Goal: Task Accomplishment & Management: Complete application form

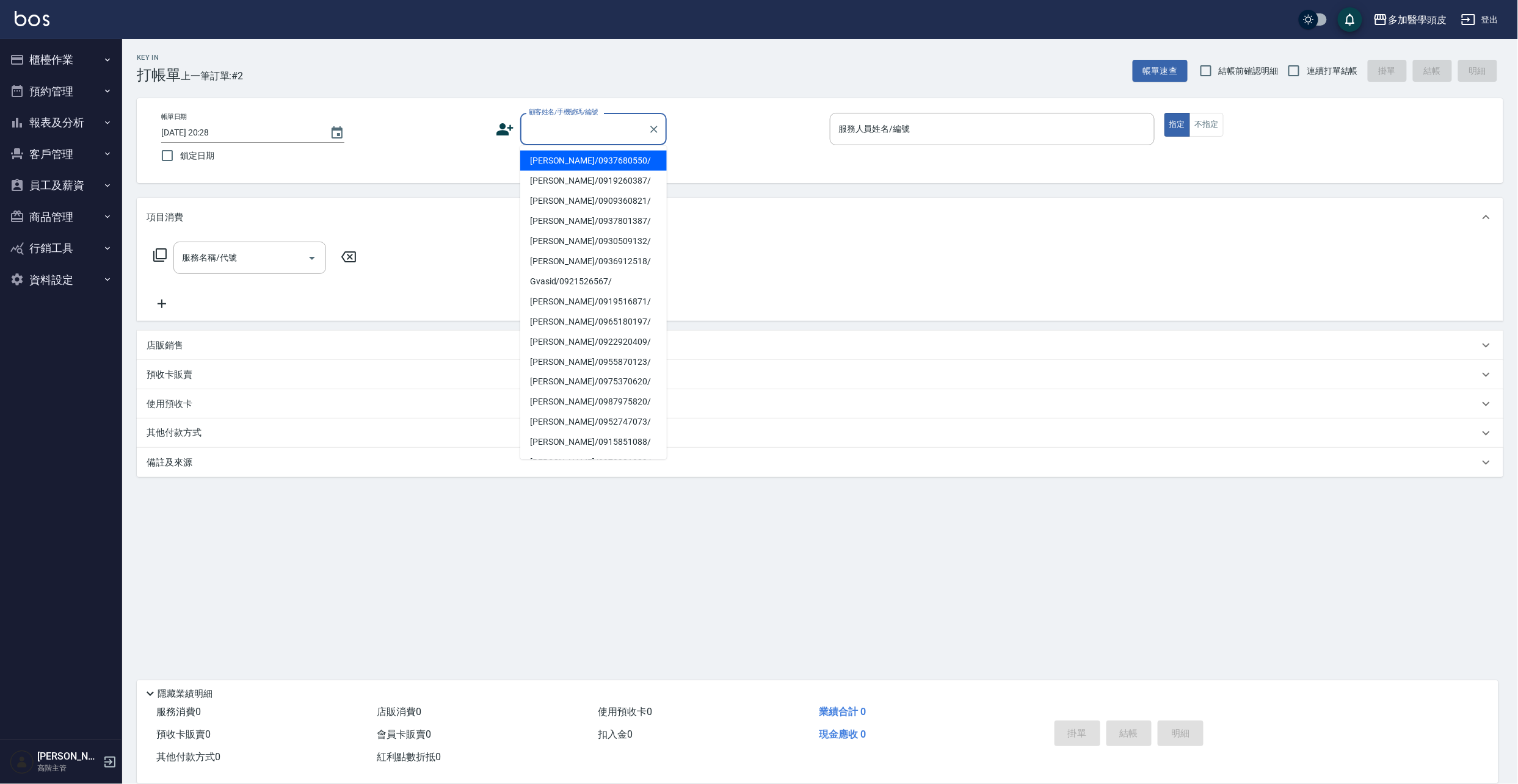
click at [554, 130] on input "顧客姓名/手機號碼/編號" at bounding box center [584, 129] width 117 height 21
click at [562, 182] on li "[PERSON_NAME]/0919260387/" at bounding box center [593, 181] width 146 height 20
type input "[PERSON_NAME]/0919260387/"
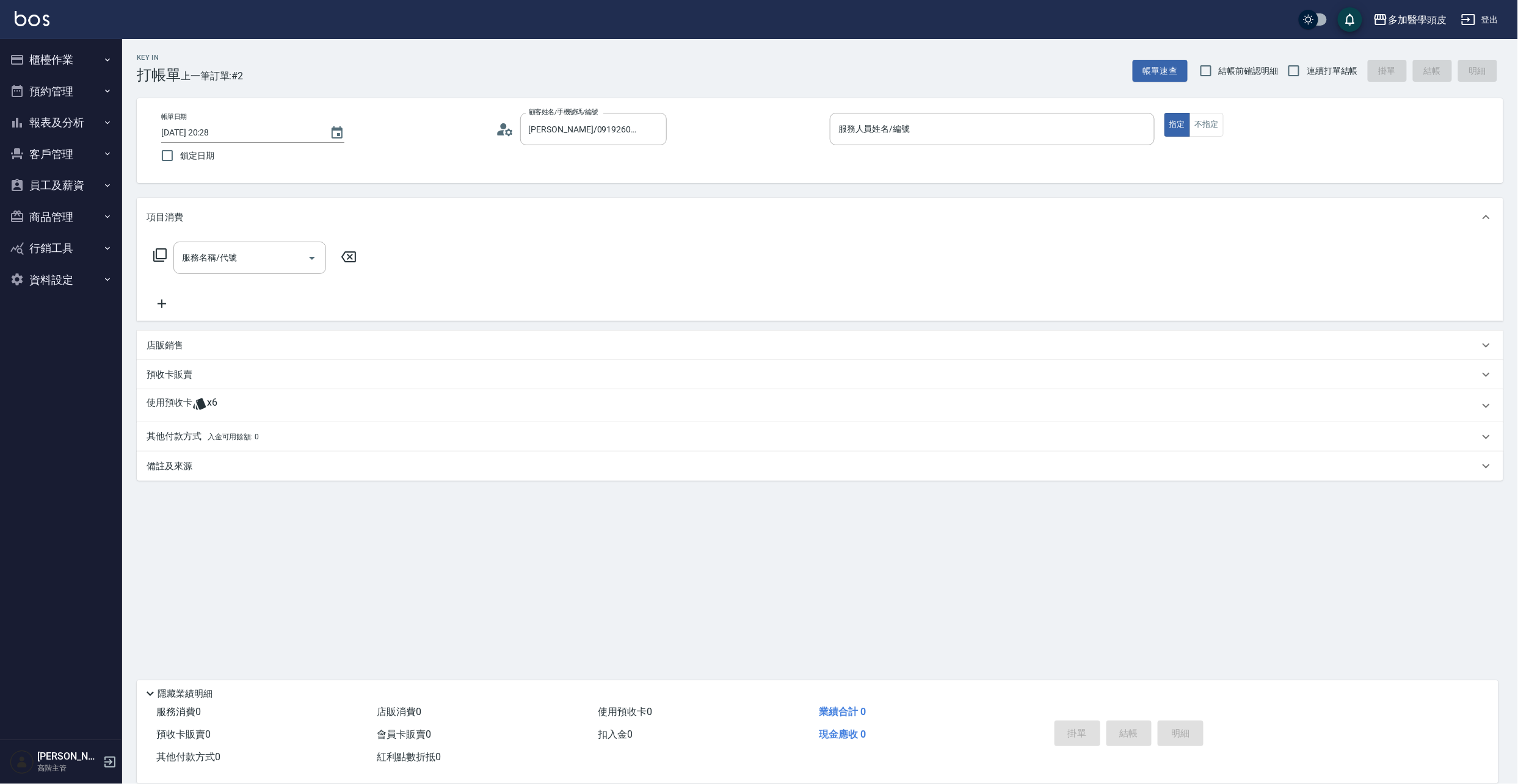
click at [202, 411] on icon at bounding box center [200, 404] width 15 height 15
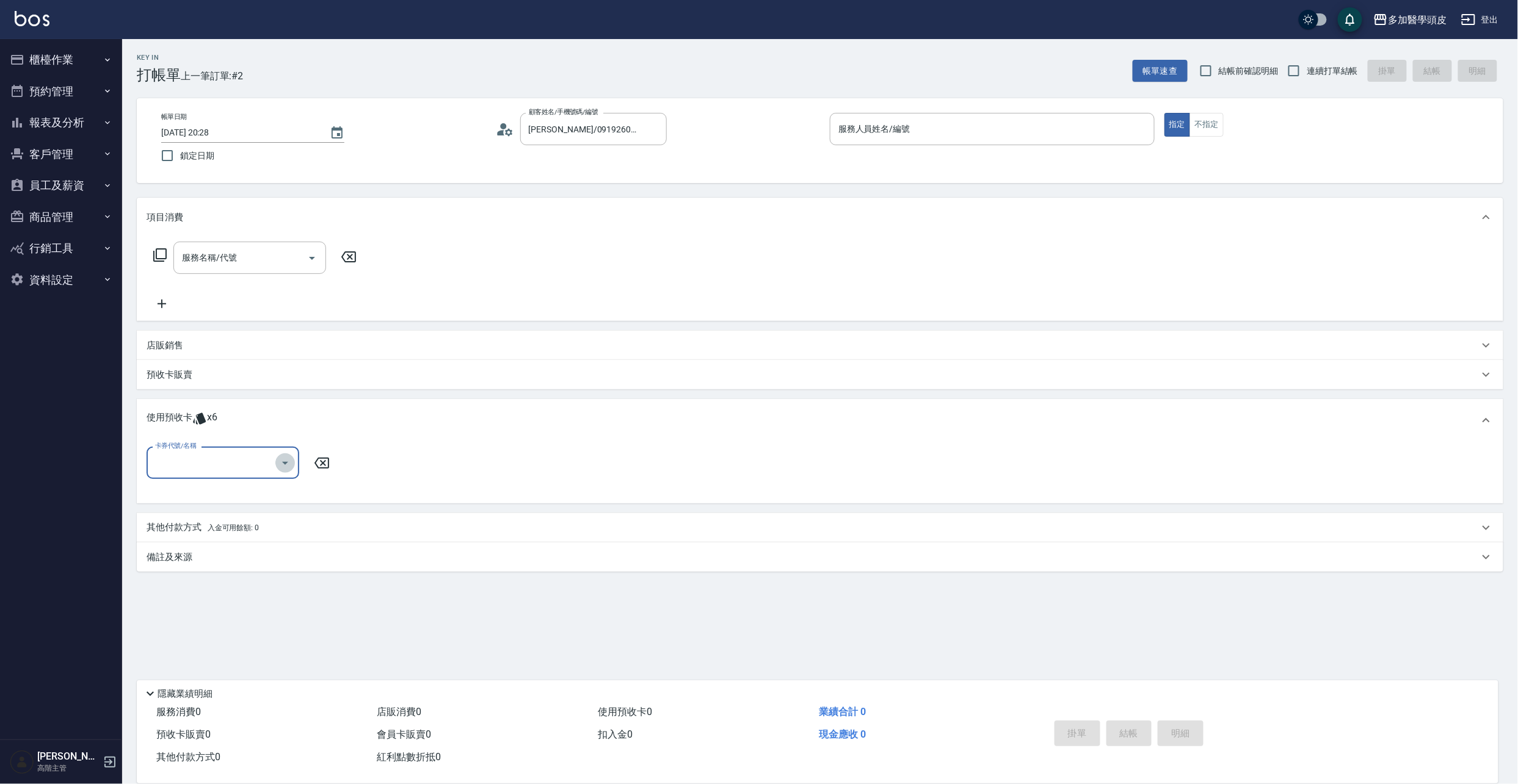
click at [286, 465] on icon "Open" at bounding box center [285, 463] width 15 height 15
click at [68, 59] on button "櫃檯作業" at bounding box center [61, 60] width 112 height 32
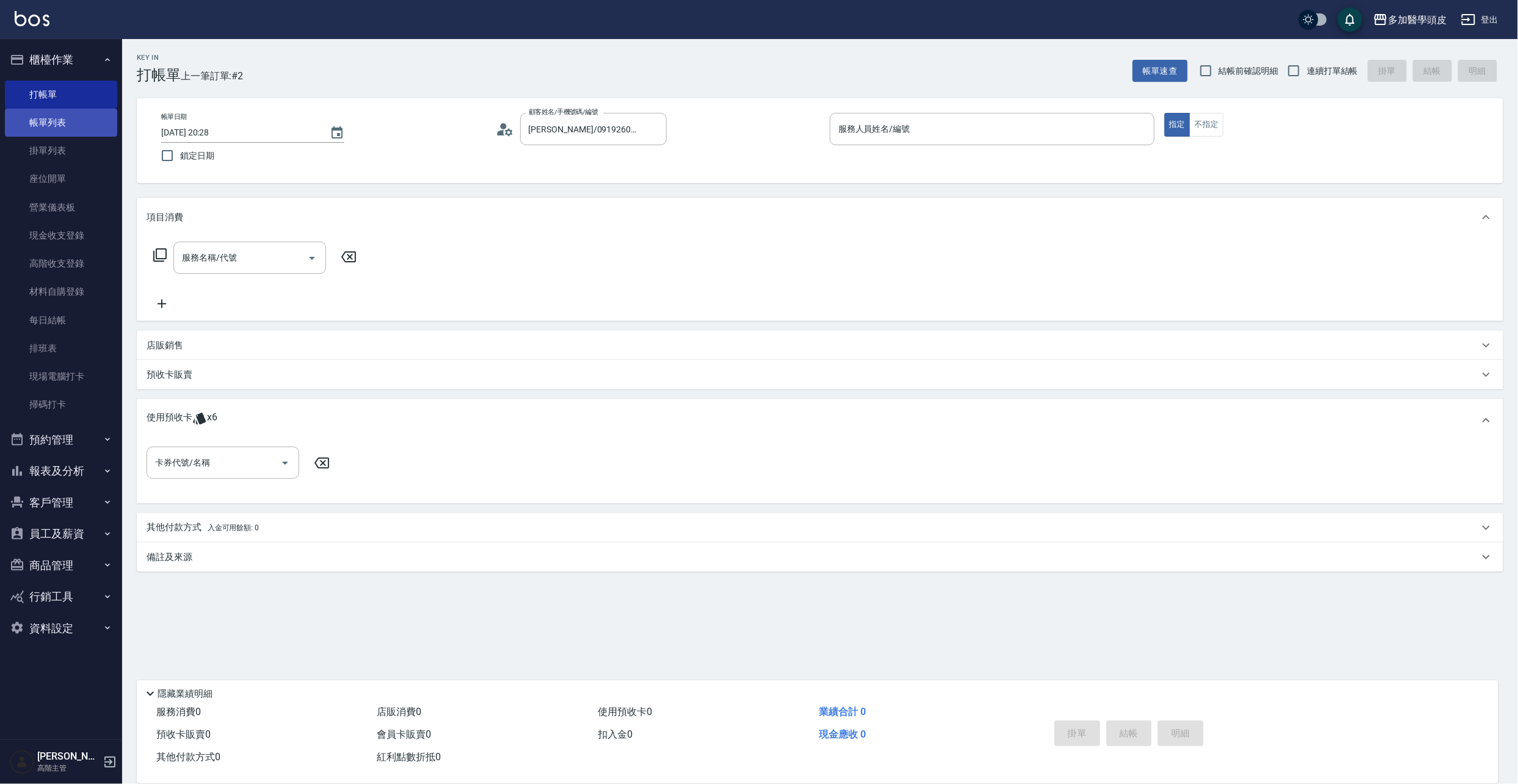
click at [62, 119] on link "帳單列表" at bounding box center [61, 122] width 112 height 28
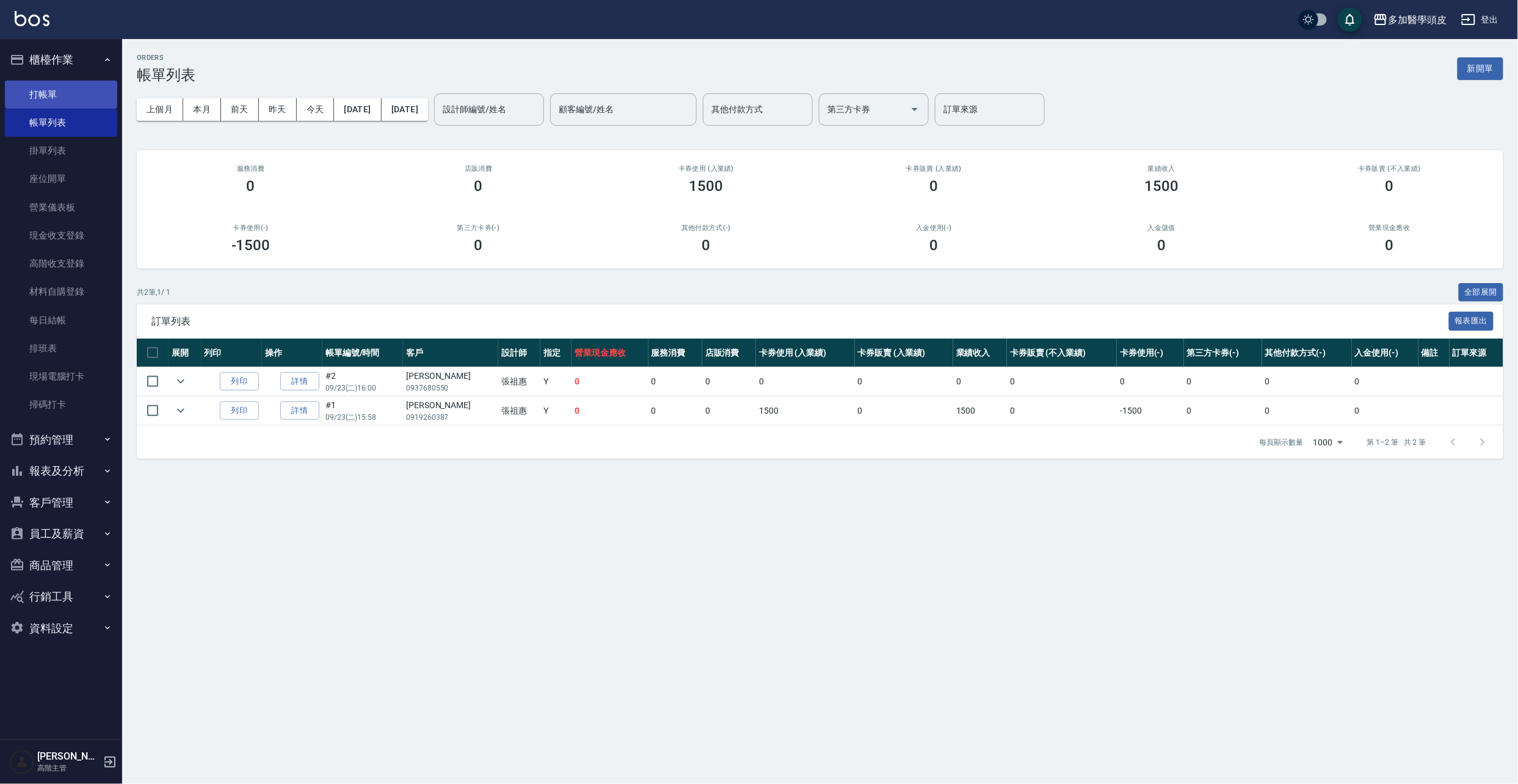
click at [45, 92] on link "打帳單" at bounding box center [61, 95] width 112 height 28
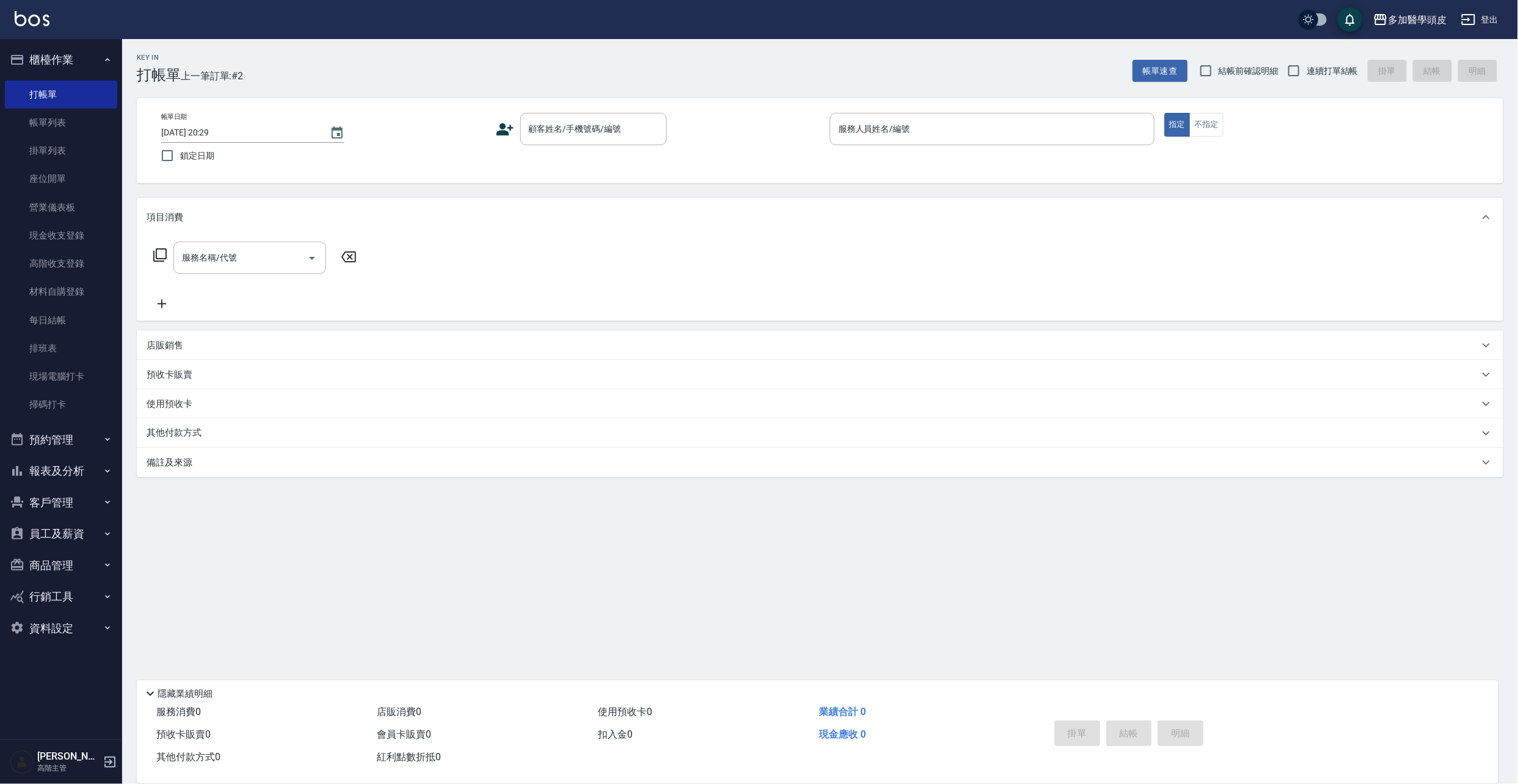
click at [496, 128] on icon at bounding box center [505, 129] width 18 height 18
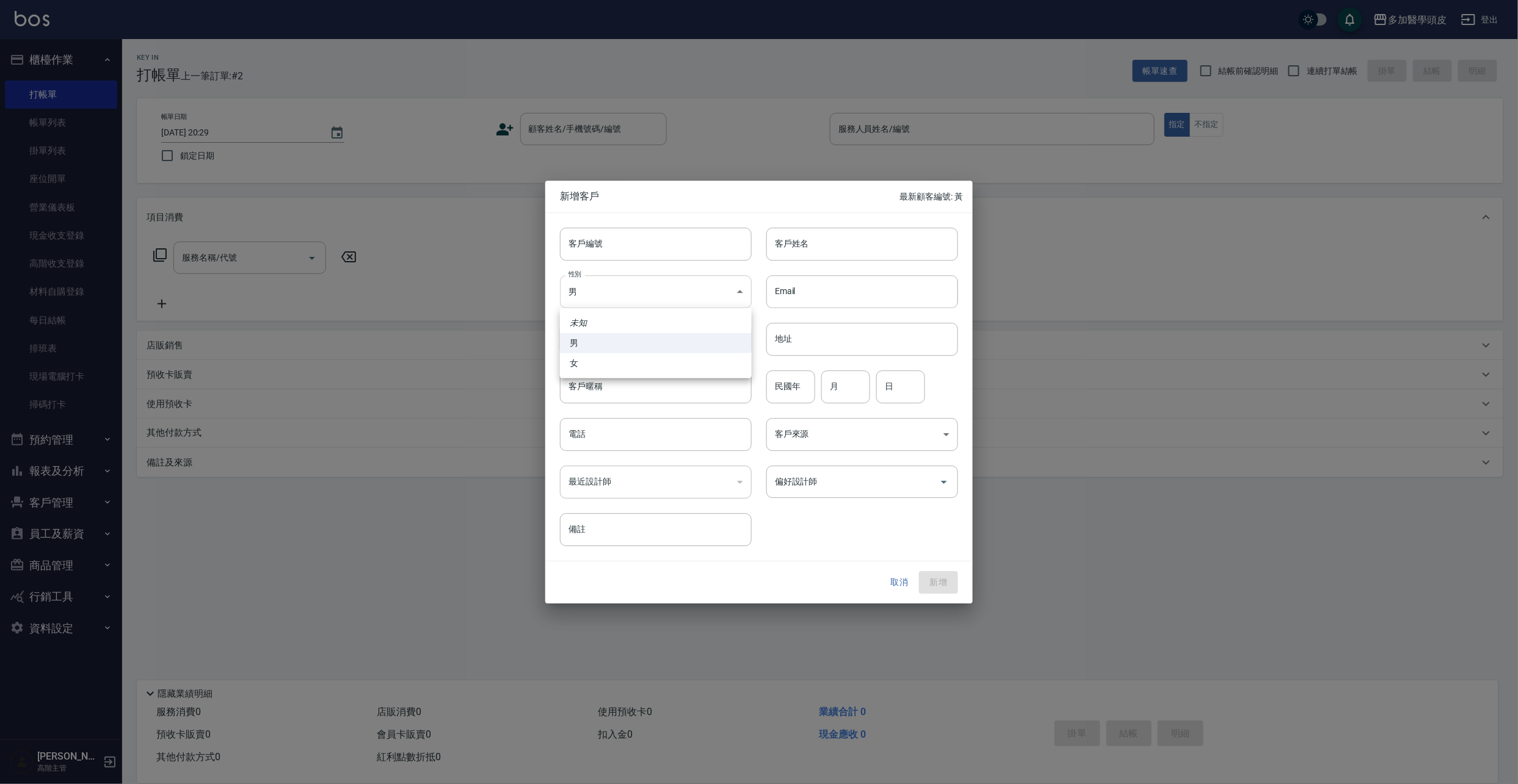
click at [736, 293] on body "多加醫學頭皮 登出 櫃檯作業 打帳單 帳單列表 掛單列表 座位開單 營業儀表板 現金收支登錄 高階收支登錄 材料自購登錄 每日結帳 排班表 現場電腦打卡 掃碼…" at bounding box center [759, 392] width 1518 height 784
click at [632, 365] on li "女" at bounding box center [656, 363] width 192 height 20
type input "[DEMOGRAPHIC_DATA]"
click at [623, 294] on div at bounding box center [759, 392] width 1518 height 784
click at [868, 242] on input "客戶姓名" at bounding box center [862, 244] width 192 height 33
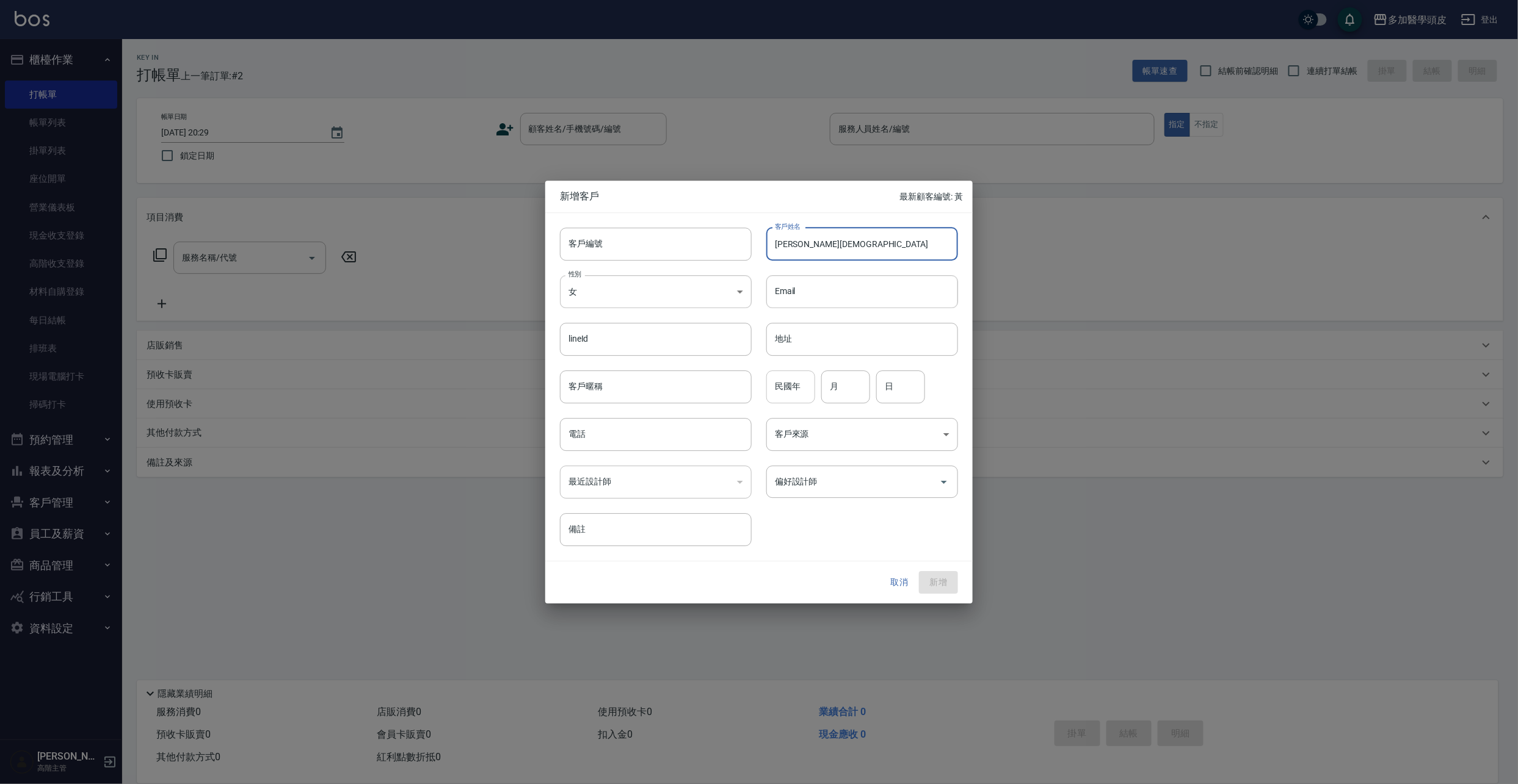
type input "[PERSON_NAME][DEMOGRAPHIC_DATA]"
drag, startPoint x: 804, startPoint y: 388, endPoint x: 752, endPoint y: 355, distance: 61.6
click at [804, 388] on input "民國年" at bounding box center [790, 387] width 49 height 33
type input "69"
drag, startPoint x: 846, startPoint y: 391, endPoint x: 841, endPoint y: 386, distance: 7.1
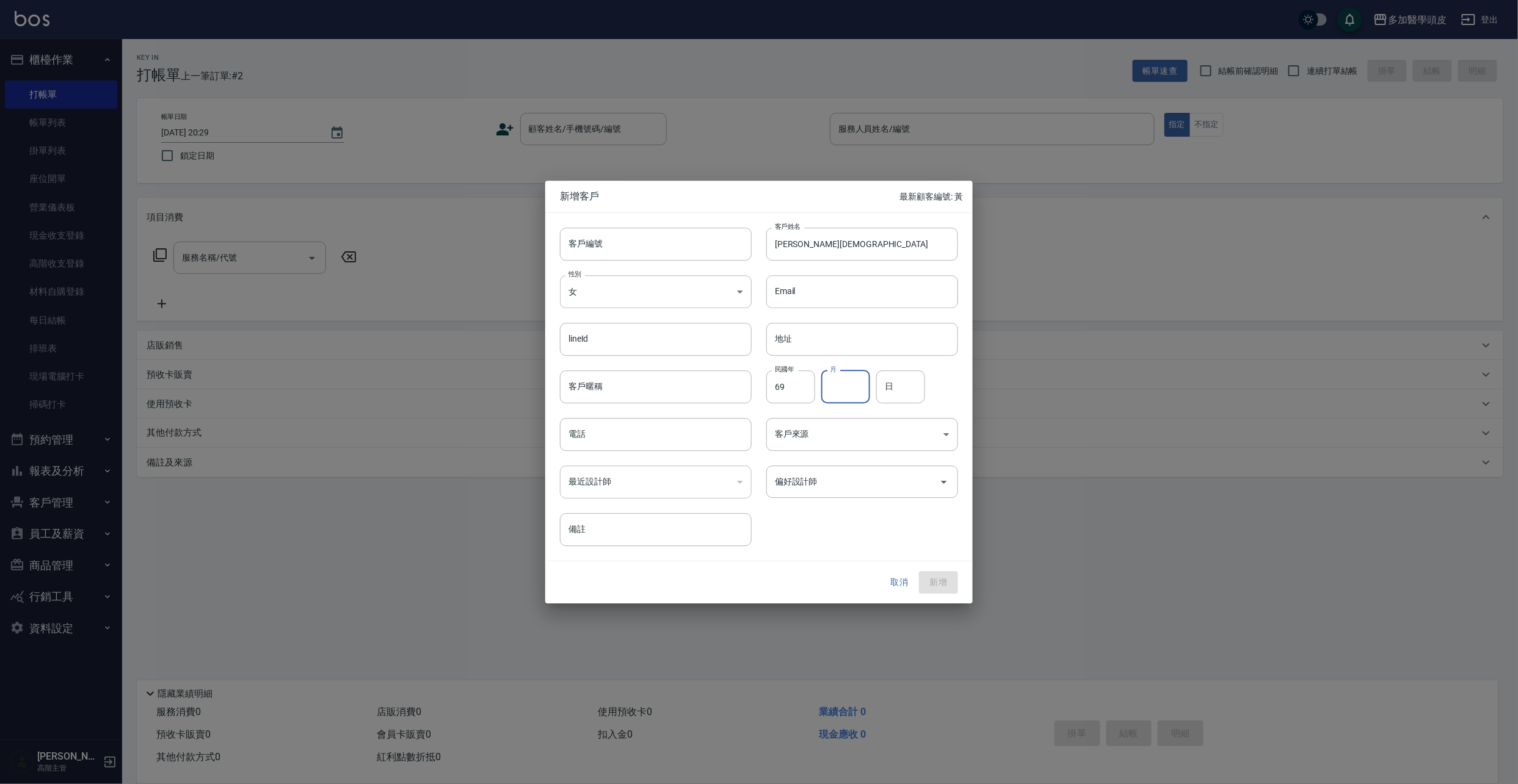
click at [849, 391] on input "月" at bounding box center [846, 387] width 49 height 33
type input "11"
click at [909, 391] on input "日" at bounding box center [900, 387] width 49 height 33
type input "15"
click at [944, 440] on body "多加醫學頭皮 登出 櫃檯作業 打帳單 帳單列表 掛單列表 座位開單 營業儀表板 現金收支登錄 高階收支登錄 材料自購登錄 每日結帳 排班表 現場電腦打卡 掃碼…" at bounding box center [759, 392] width 1518 height 784
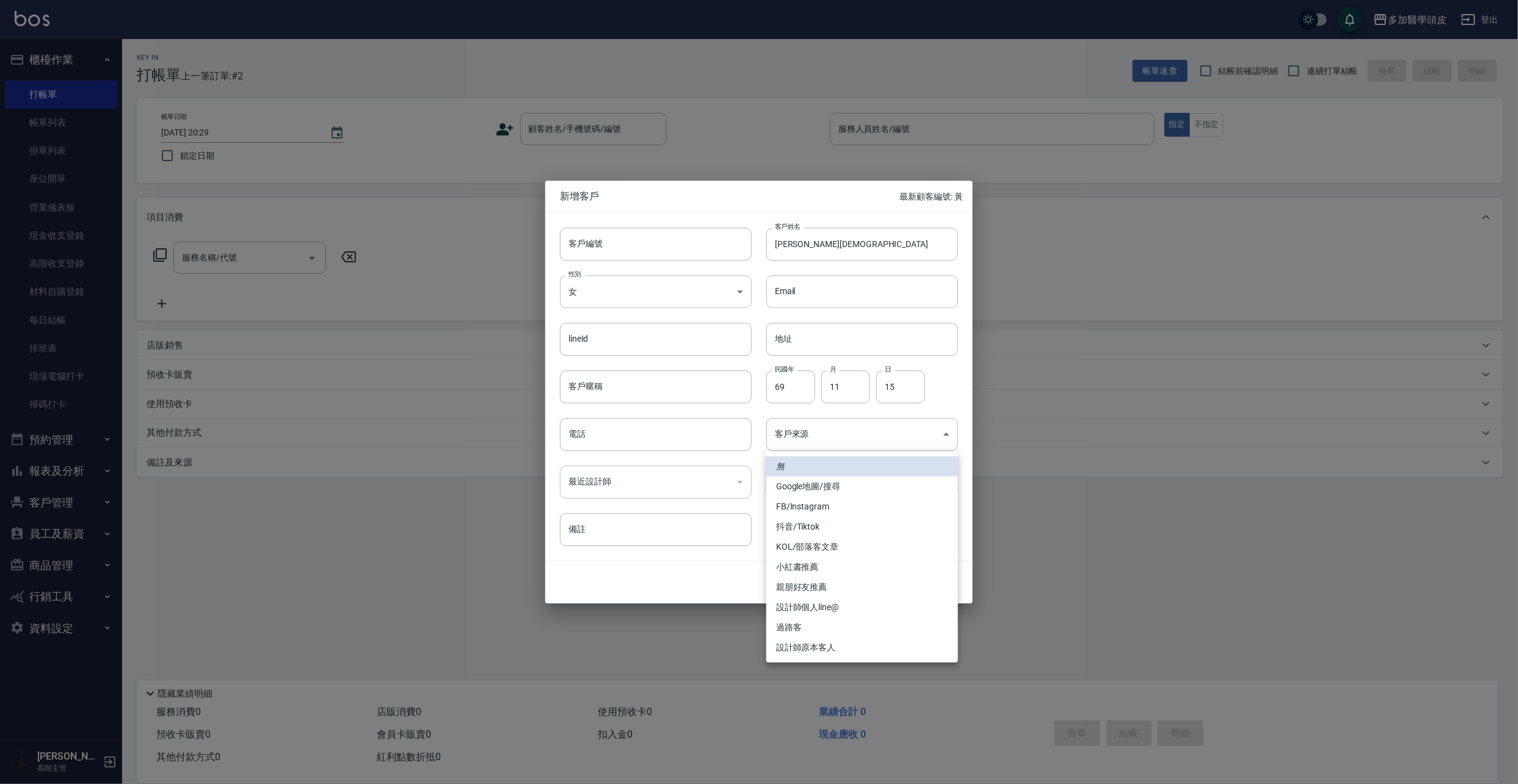
click at [839, 508] on li "FB/Instagram" at bounding box center [862, 507] width 192 height 20
type input "FB/Instagram"
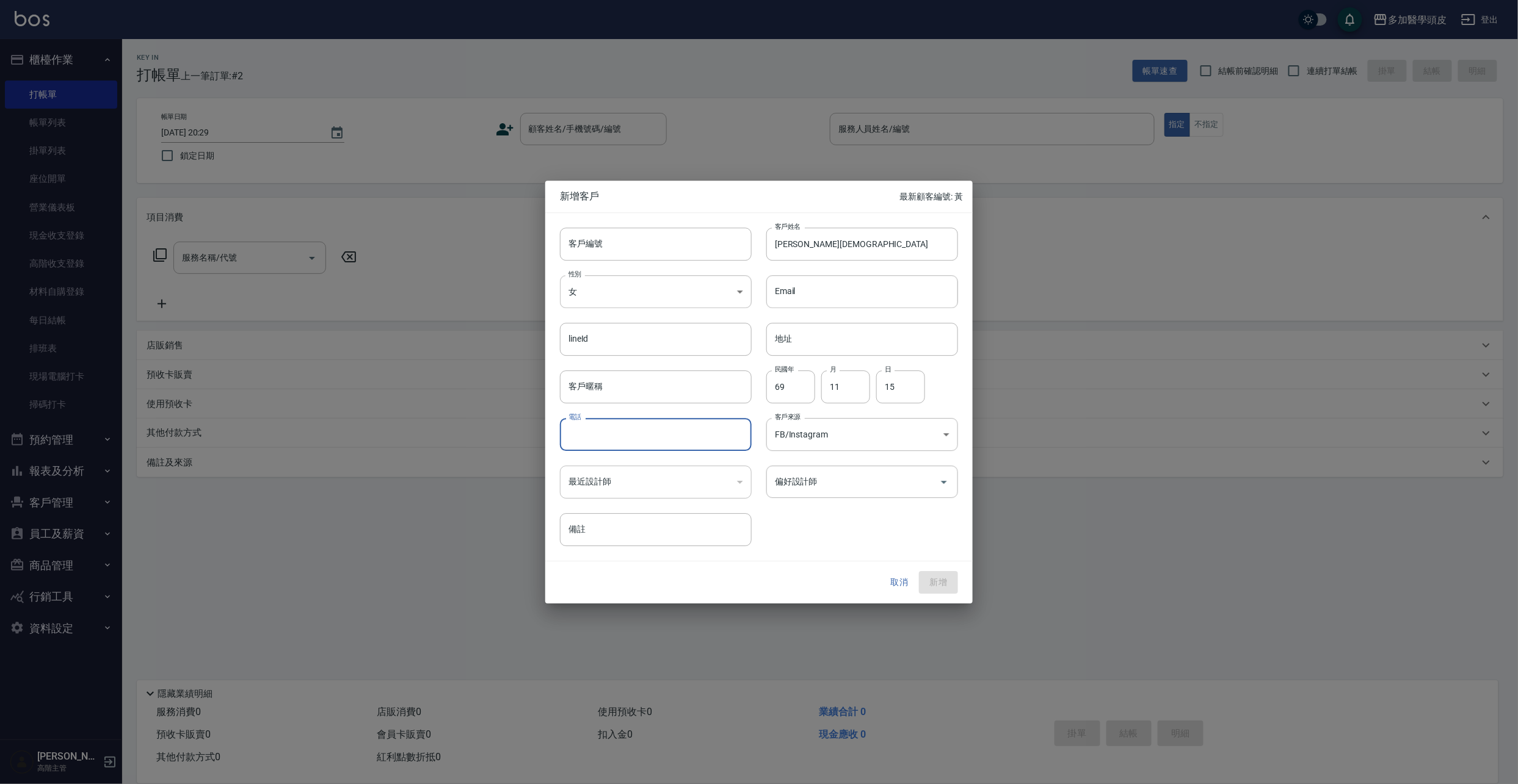
click at [624, 440] on input "電話" at bounding box center [656, 434] width 192 height 33
type input "0981202056"
click at [941, 579] on button "新增" at bounding box center [939, 583] width 39 height 23
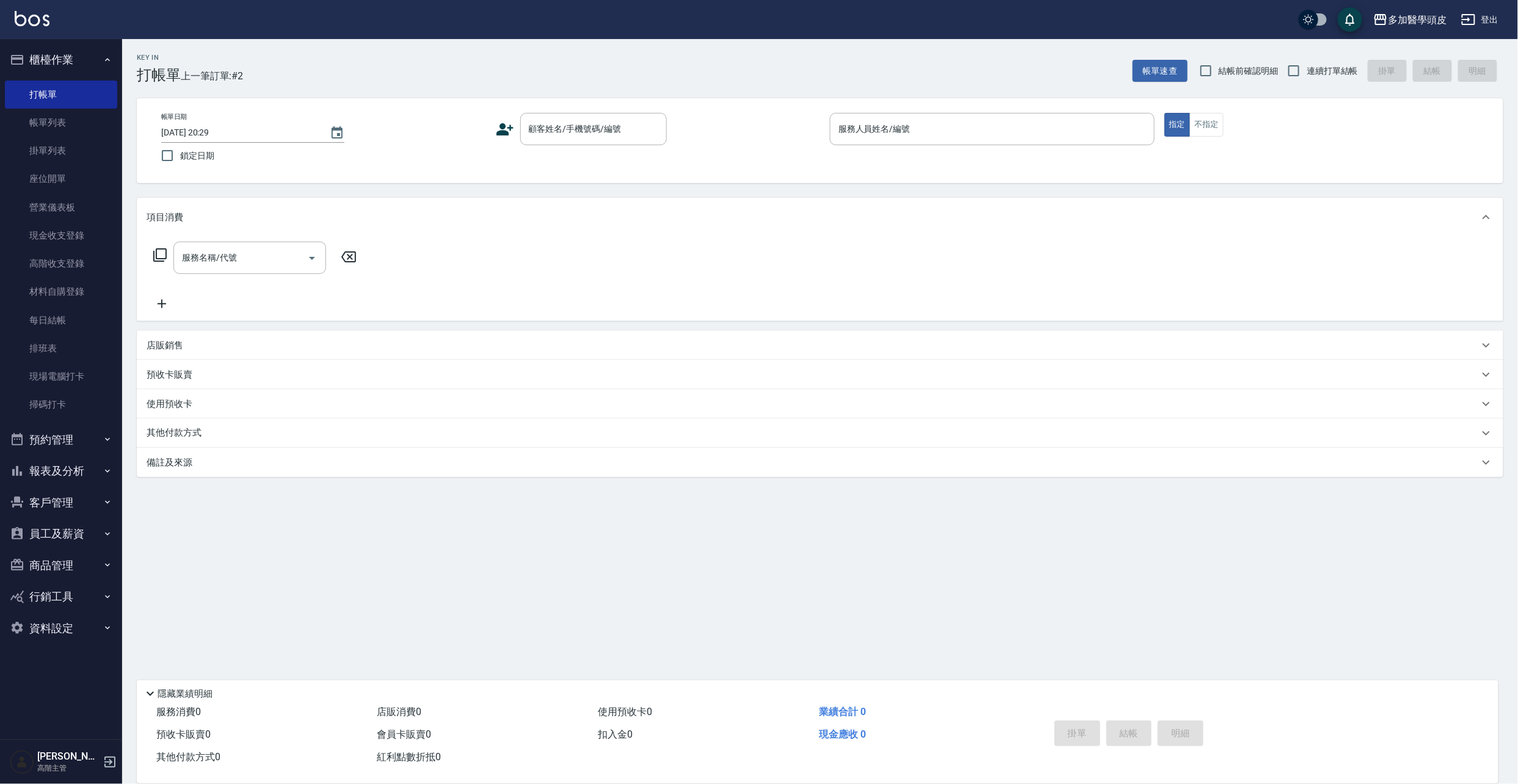
click at [507, 132] on icon at bounding box center [505, 129] width 17 height 12
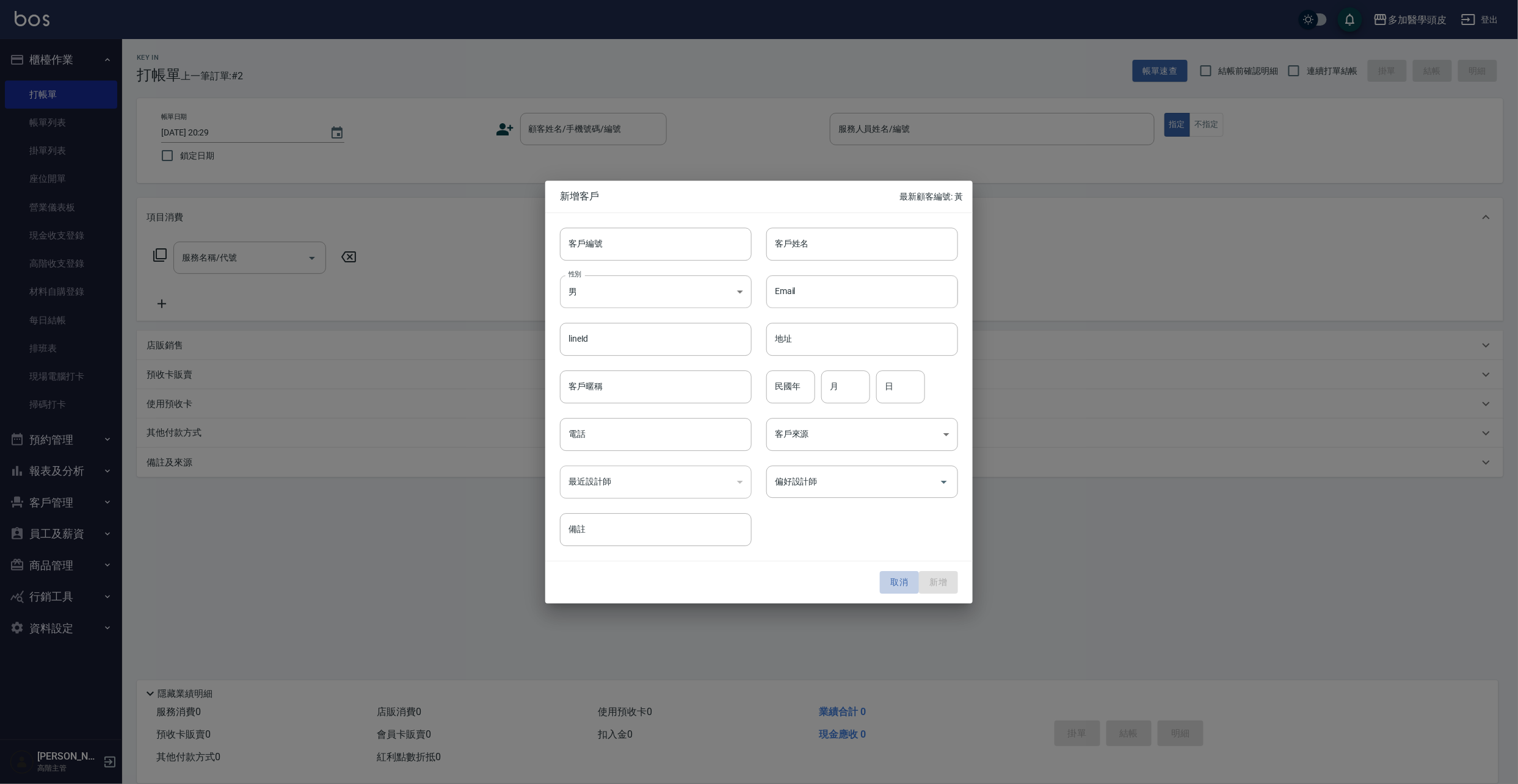
click at [904, 582] on button "取消" at bounding box center [900, 583] width 39 height 23
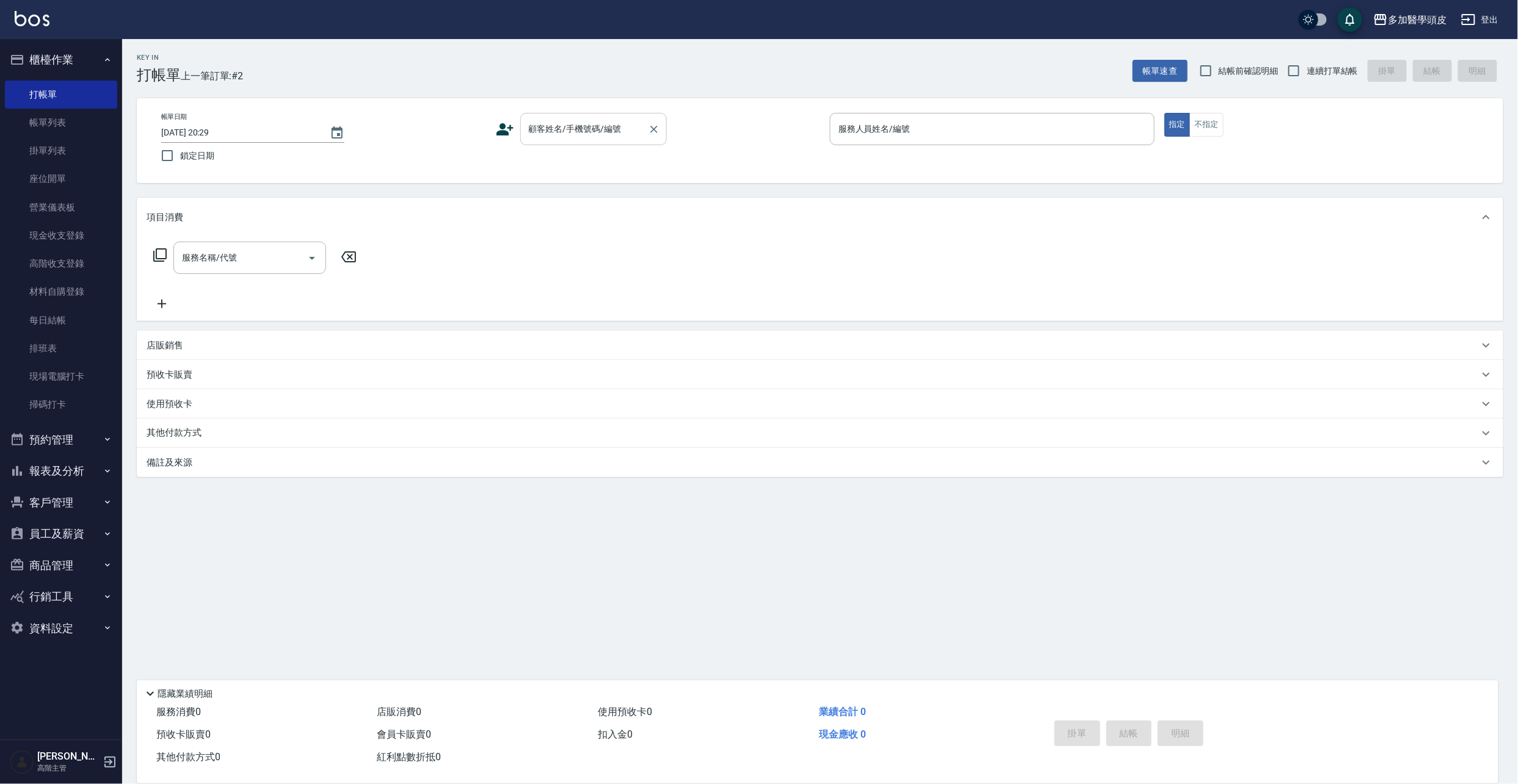
click at [643, 123] on div "顧客姓名/手機號碼/編號" at bounding box center [593, 129] width 146 height 32
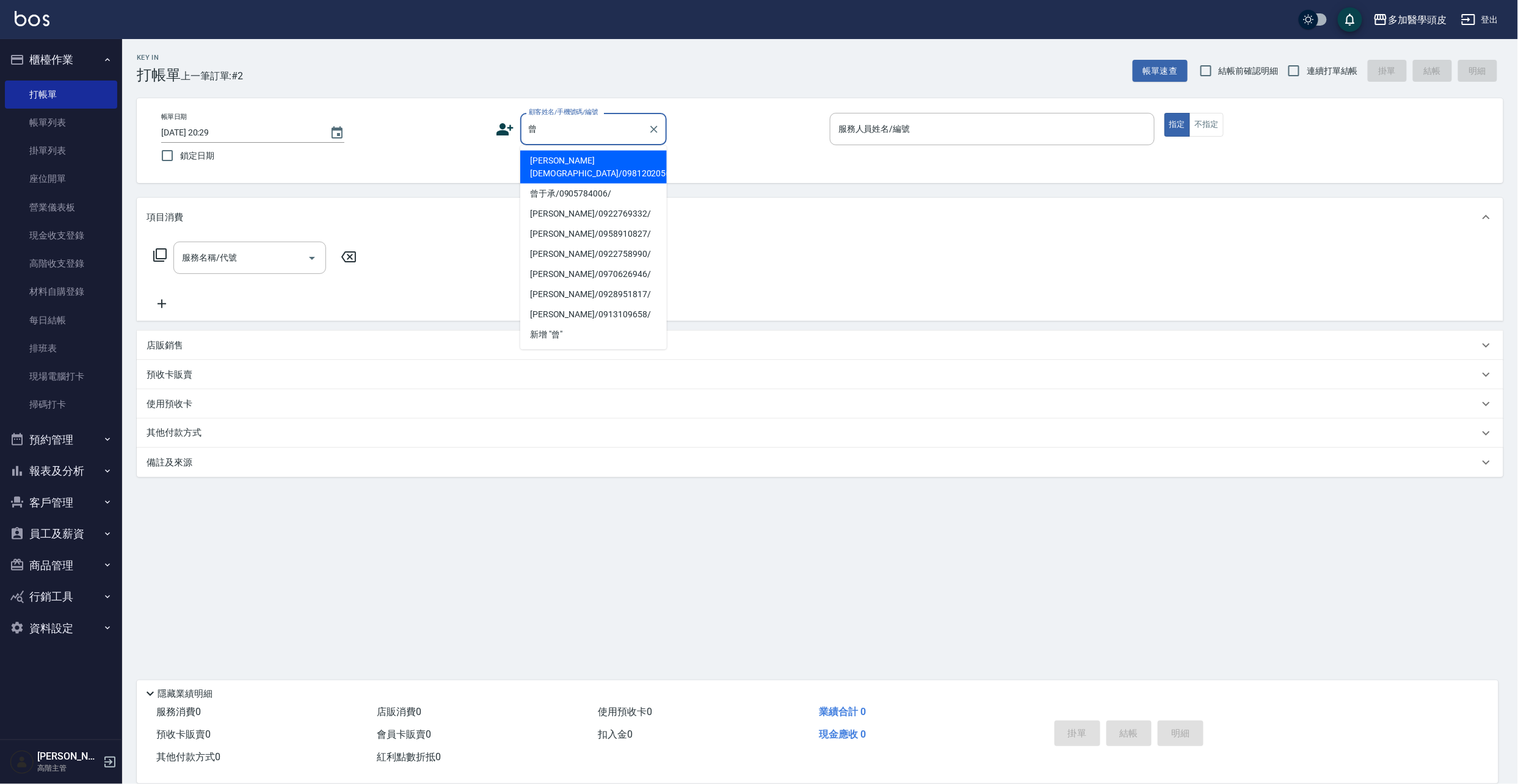
click at [589, 159] on li "[PERSON_NAME][DEMOGRAPHIC_DATA]/0981202056/" at bounding box center [593, 167] width 146 height 33
type input "[PERSON_NAME][DEMOGRAPHIC_DATA]/0981202056/"
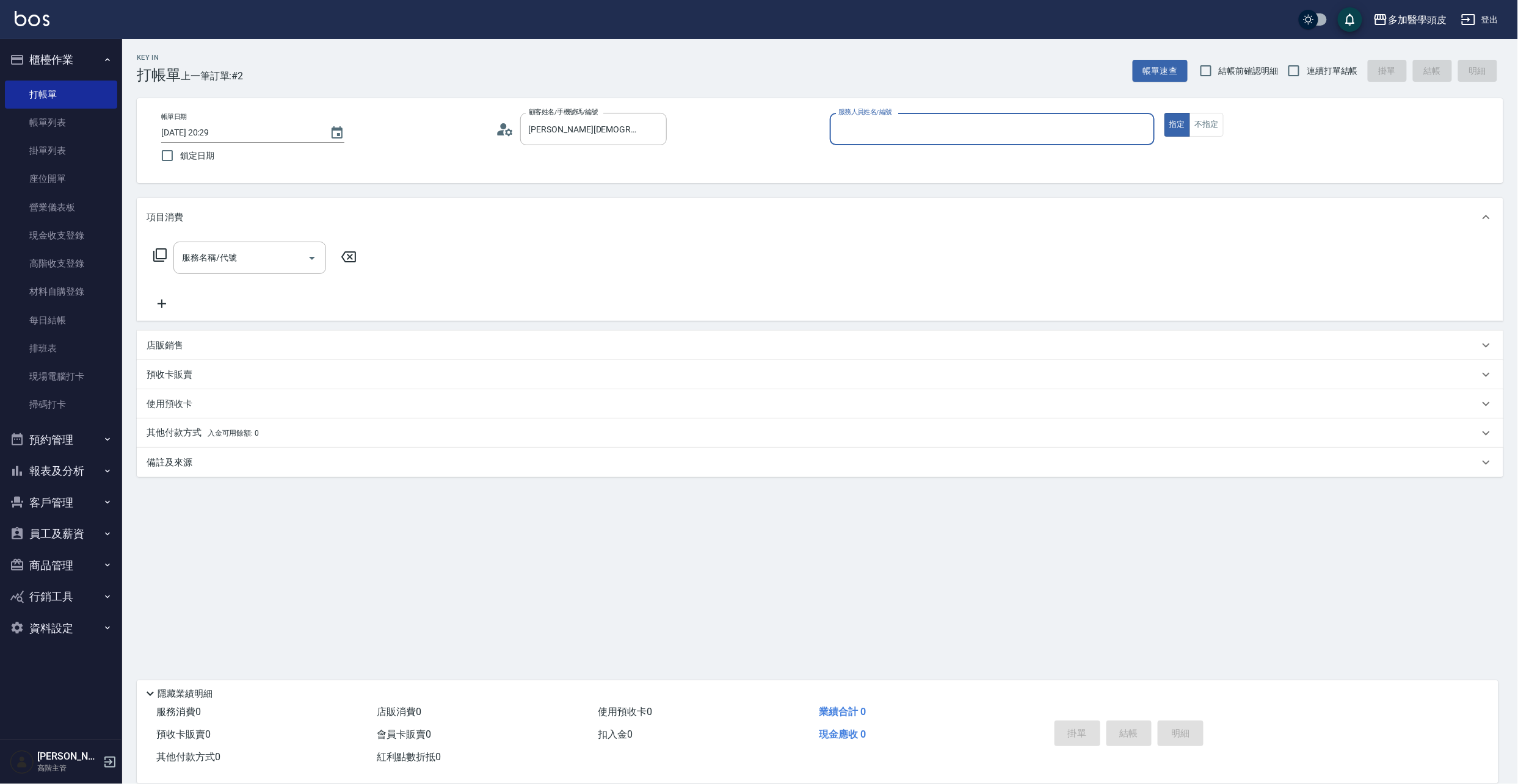
click at [853, 132] on input "服務人員姓名/編號" at bounding box center [992, 129] width 314 height 21
click at [861, 159] on span "[PERSON_NAME](無代號)" at bounding box center [868, 161] width 58 height 13
type input "[PERSON_NAME](無代號)"
click at [311, 269] on div at bounding box center [311, 258] width 18 height 32
click at [311, 255] on icon "Open" at bounding box center [312, 258] width 15 height 15
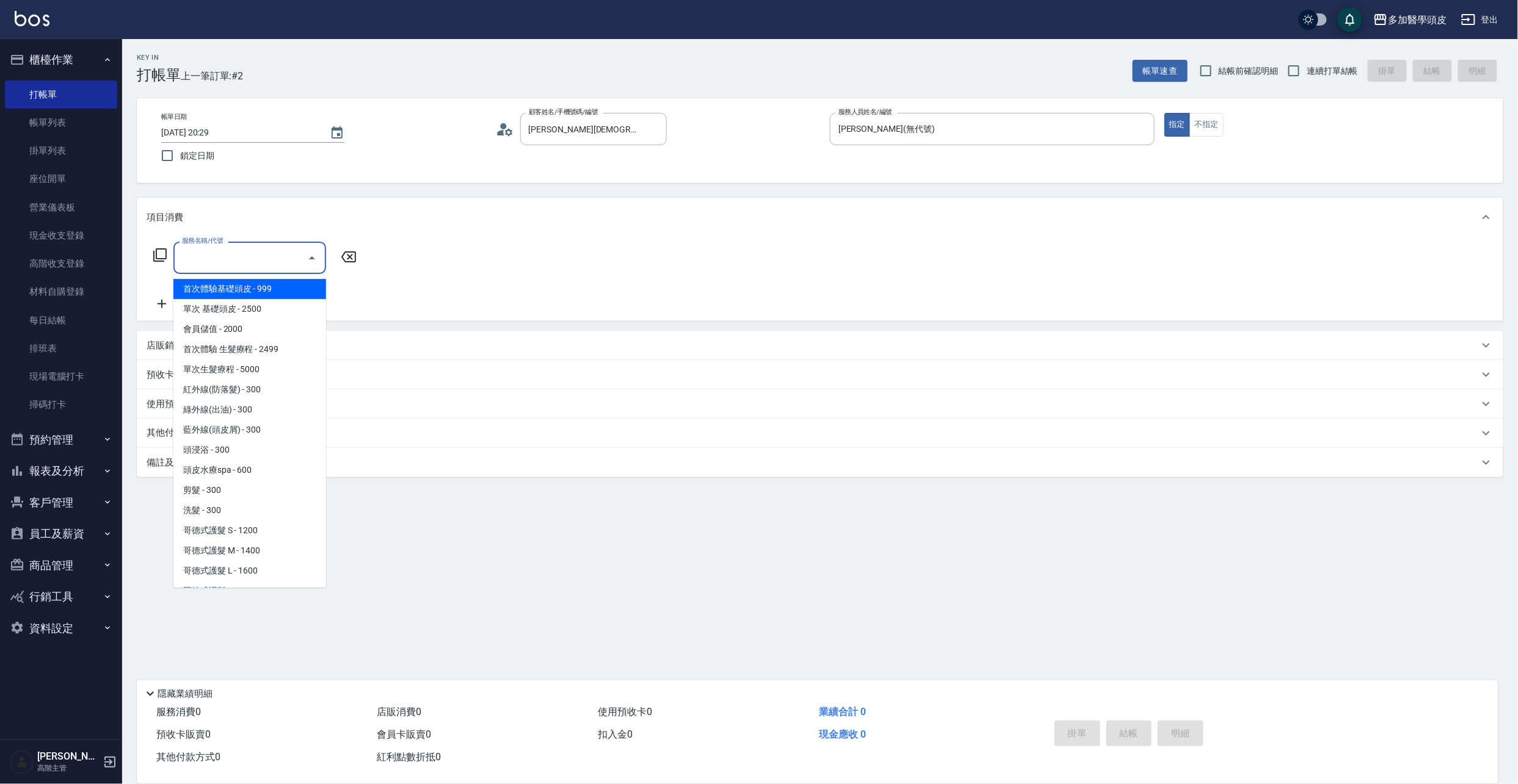
click at [289, 293] on span "首次體驗基礎頭皮 - 999" at bounding box center [250, 289] width 153 height 20
type input "首次體驗基礎頭皮(A001)"
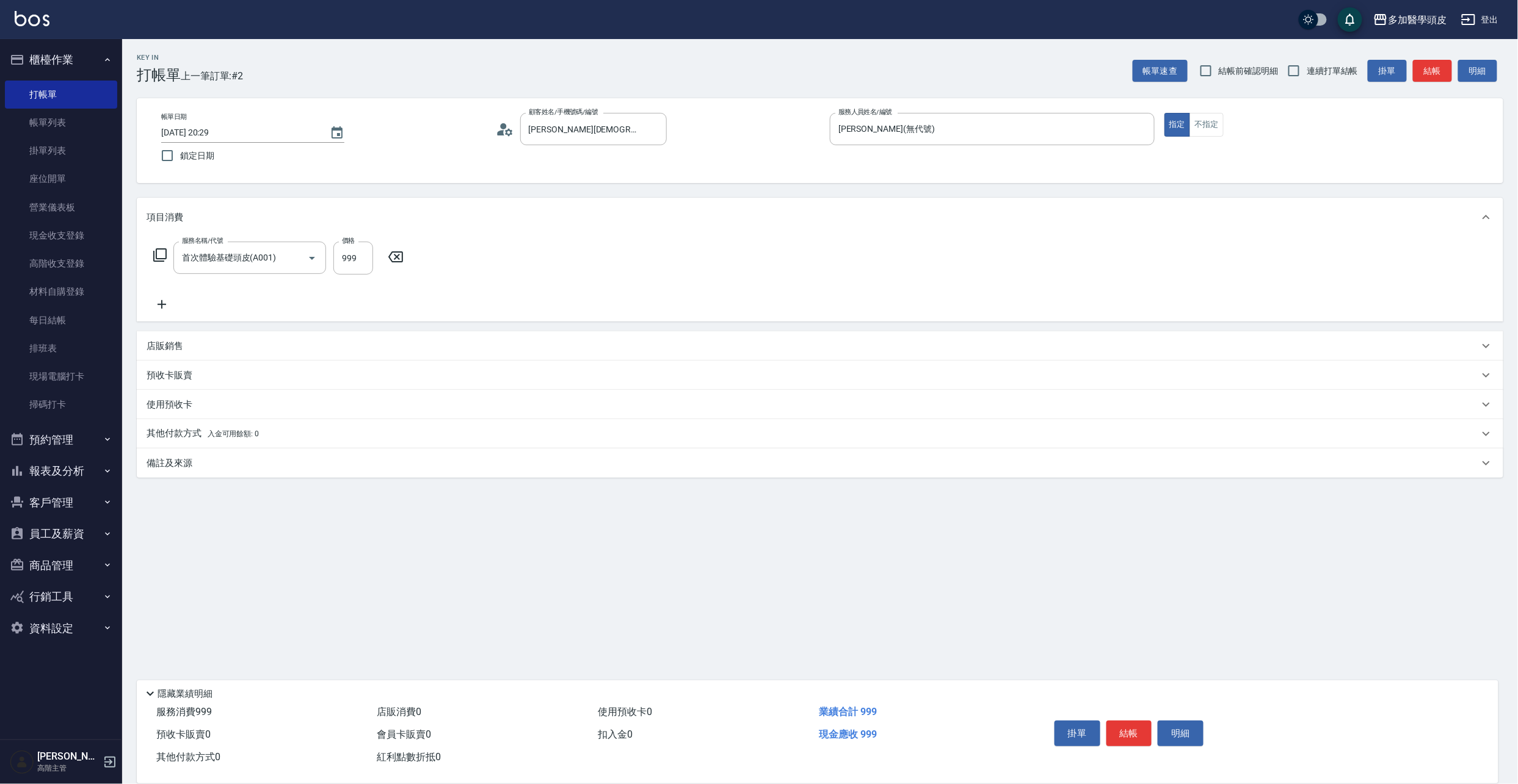
click at [162, 308] on icon at bounding box center [162, 304] width 31 height 15
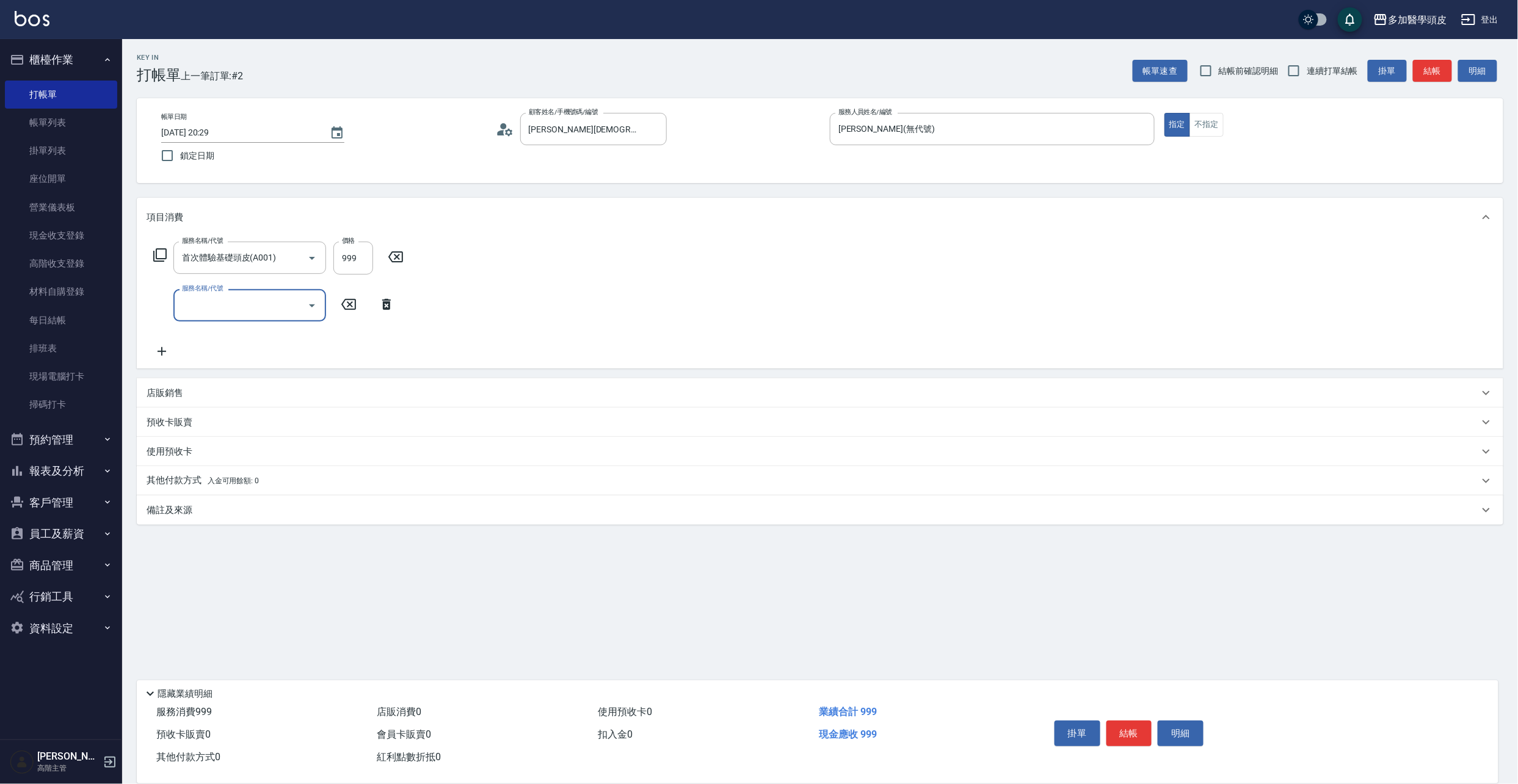
click at [315, 306] on icon "Open" at bounding box center [312, 306] width 15 height 15
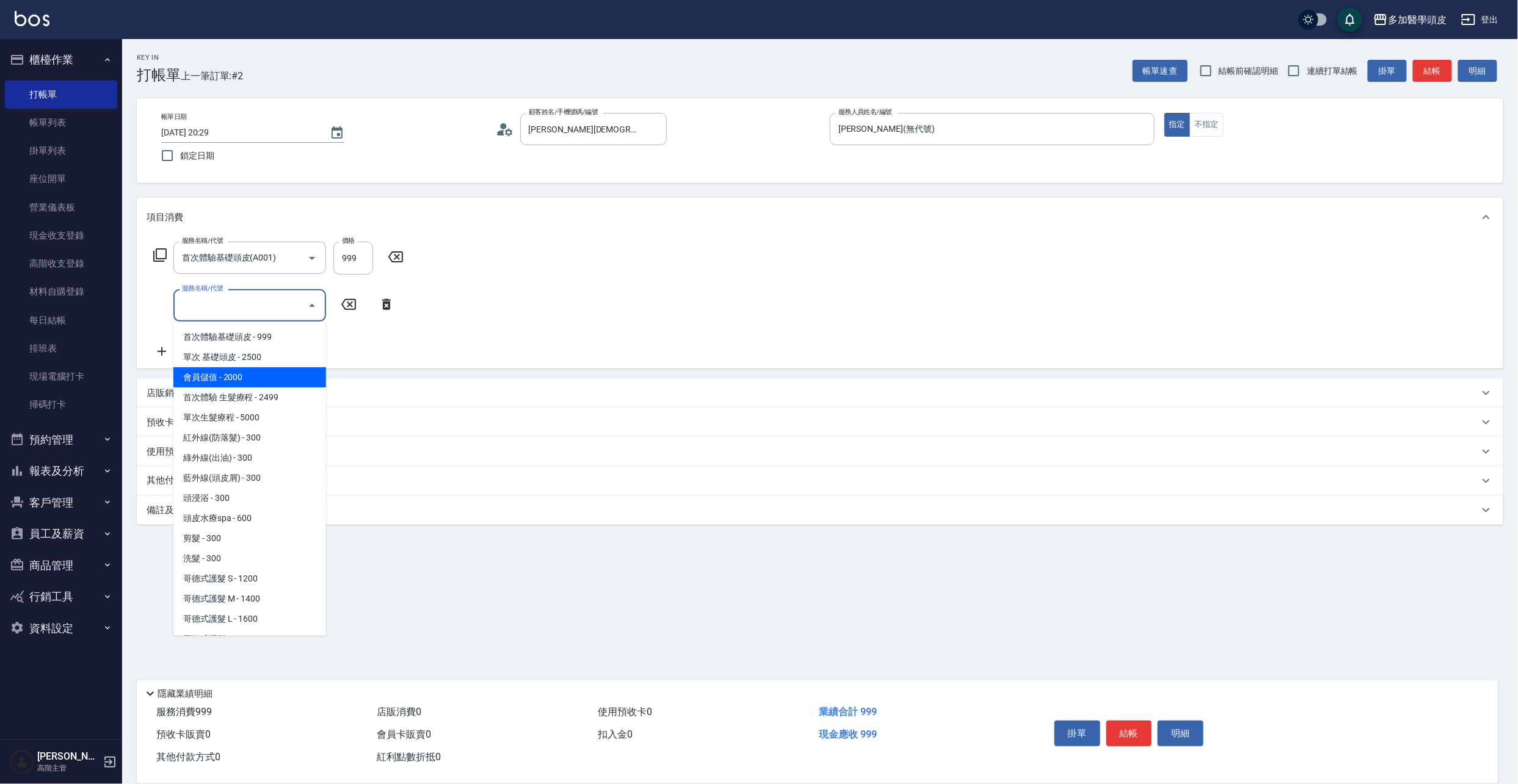
click at [267, 376] on span "會員儲值 - 2000" at bounding box center [250, 378] width 153 height 20
type input "會員儲值(A03)"
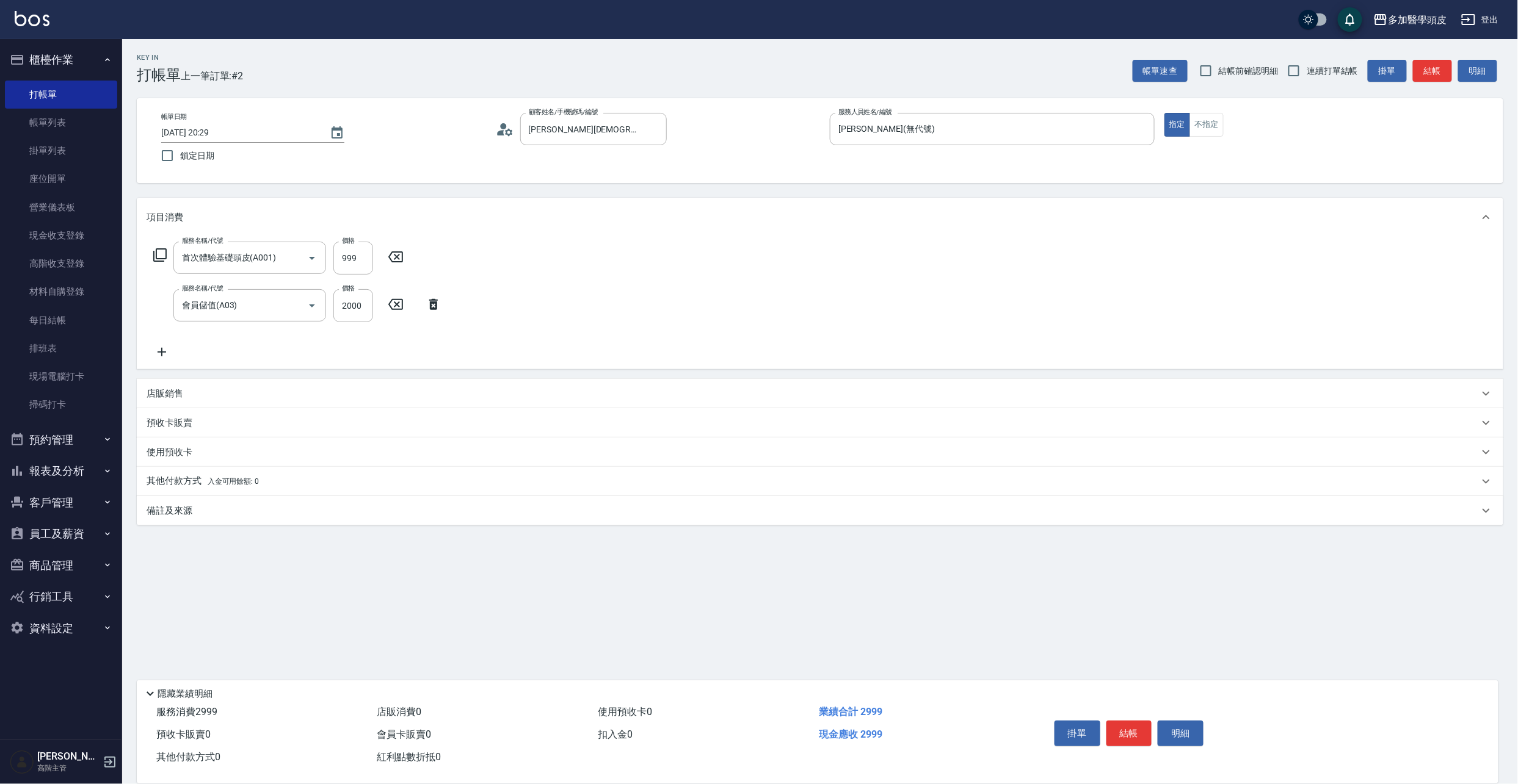
click at [179, 395] on p "店販銷售" at bounding box center [165, 394] width 36 height 13
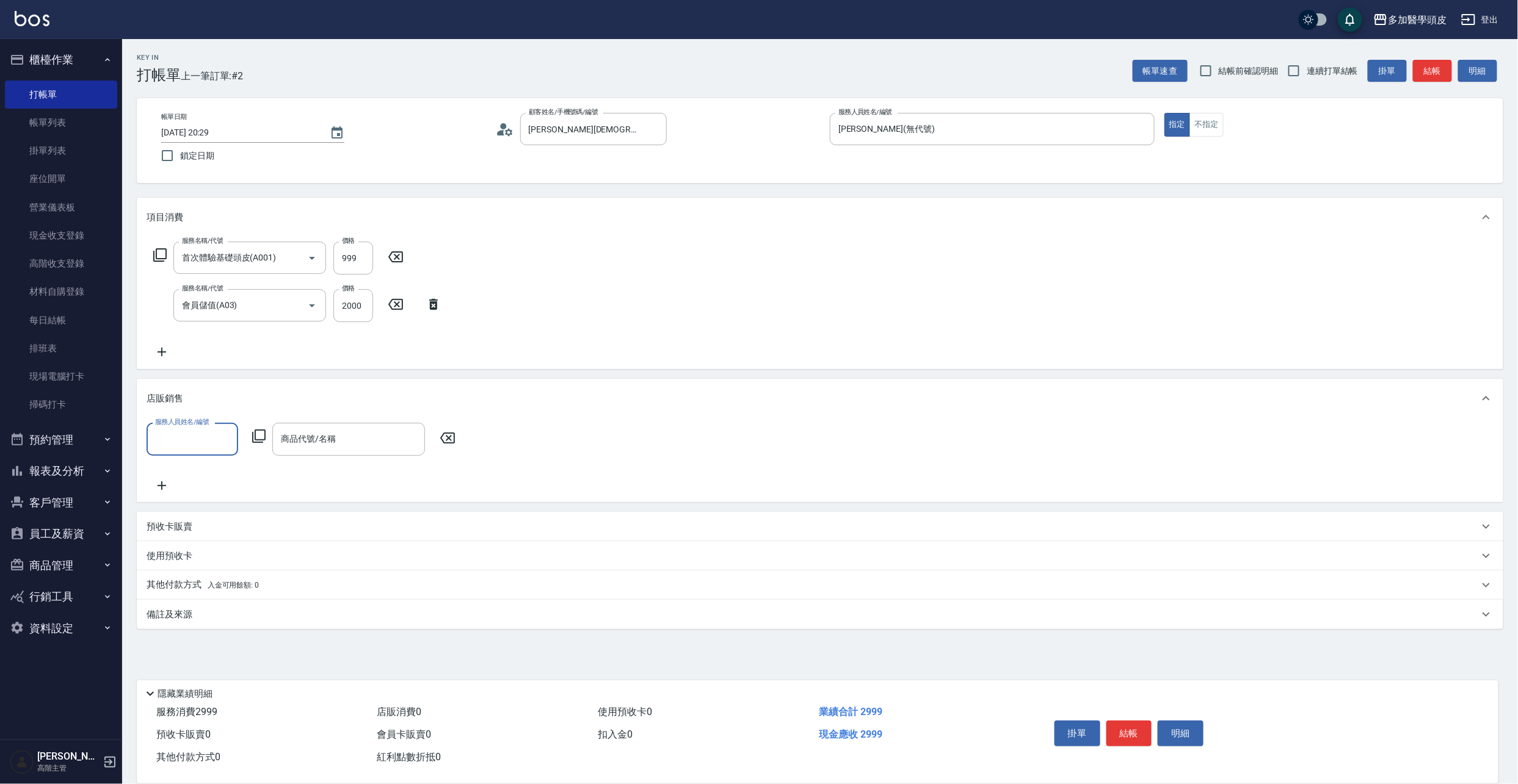
scroll to position [1, 0]
click at [176, 523] on p "預收卡販賣" at bounding box center [169, 527] width 46 height 13
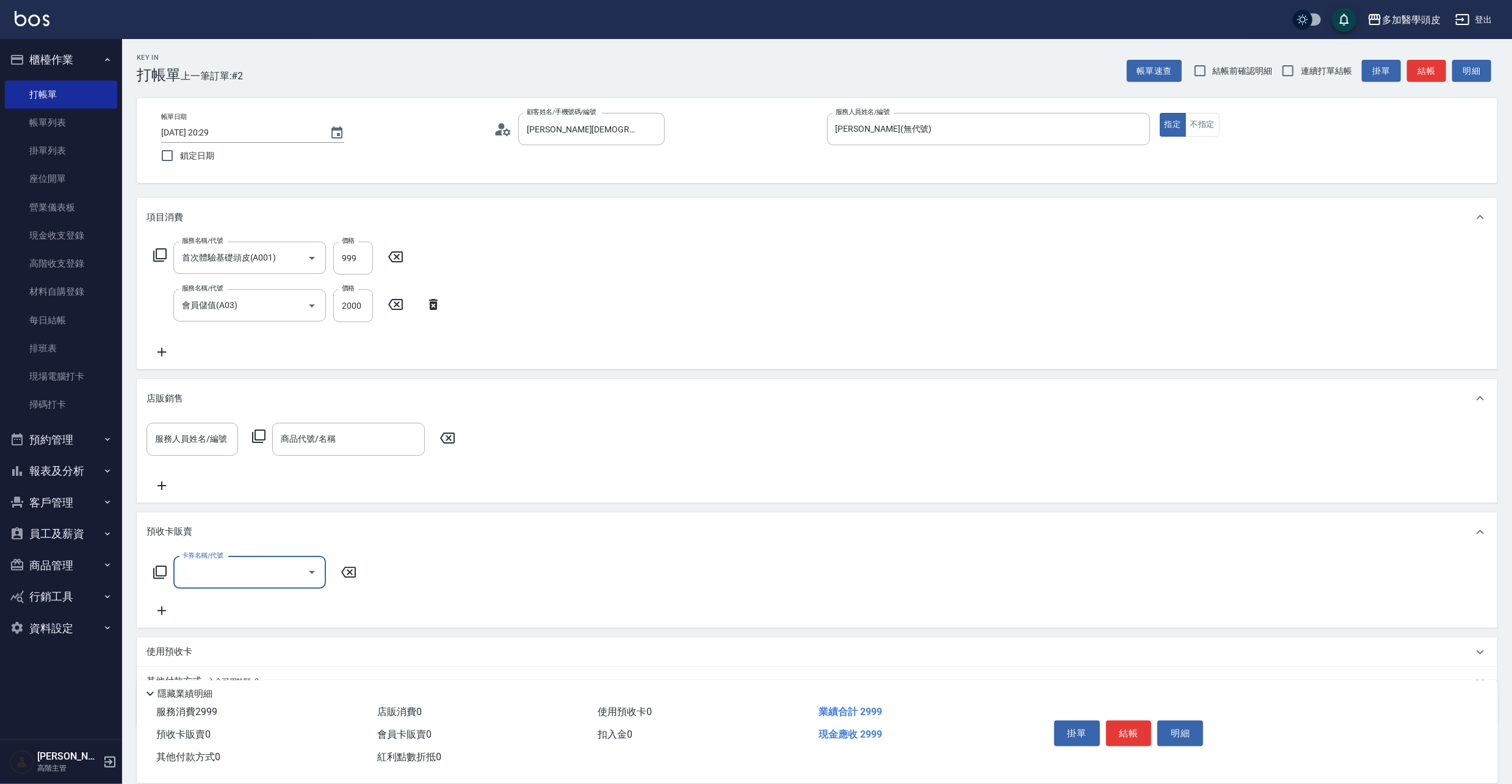
scroll to position [0, 0]
click at [316, 571] on icon "Open" at bounding box center [312, 572] width 15 height 15
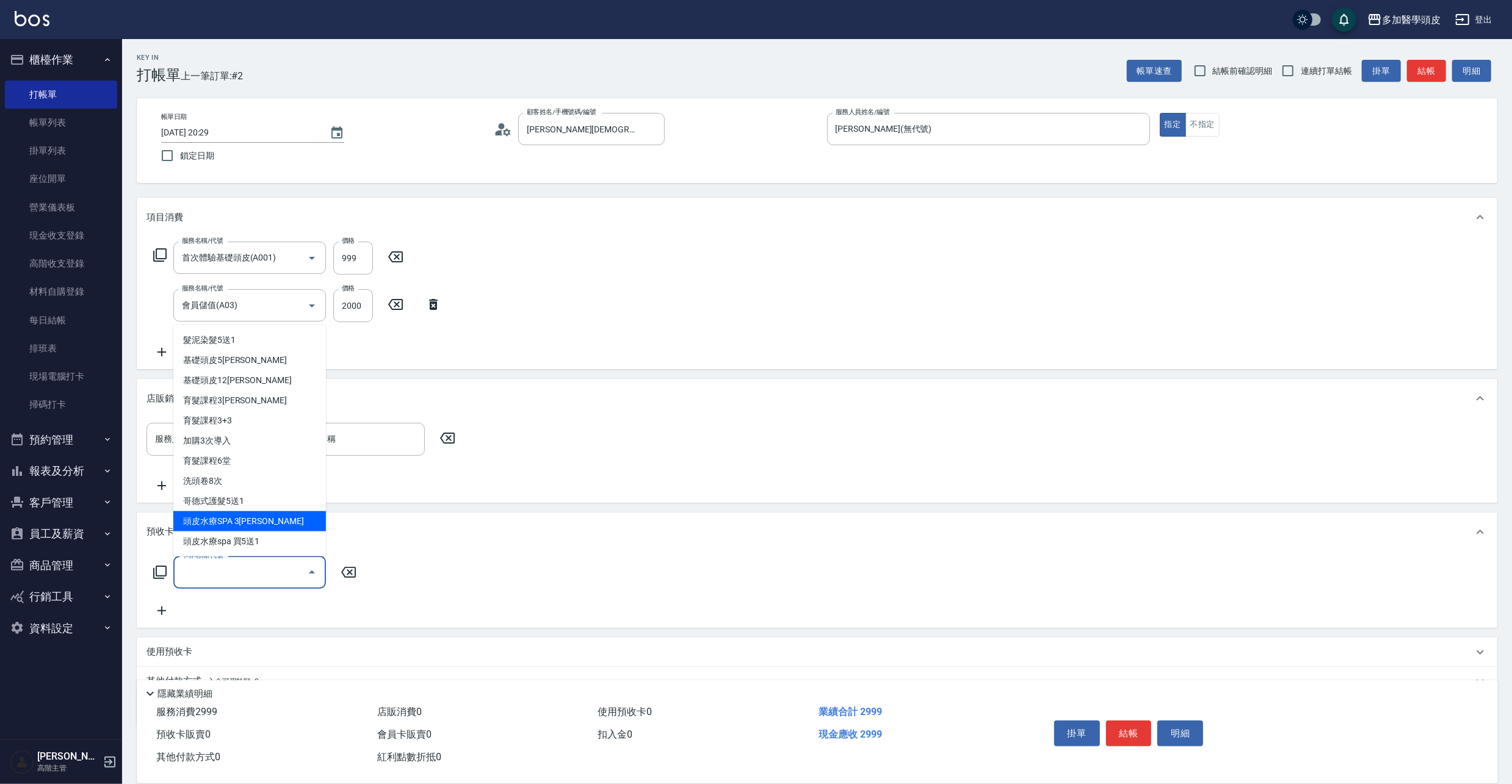
drag, startPoint x: 223, startPoint y: 520, endPoint x: 191, endPoint y: 593, distance: 79.7
click at [223, 519] on span "頭皮水療SPA 3[PERSON_NAME]" at bounding box center [250, 522] width 153 height 20
type input "頭皮水療SPA 3堂(W3)"
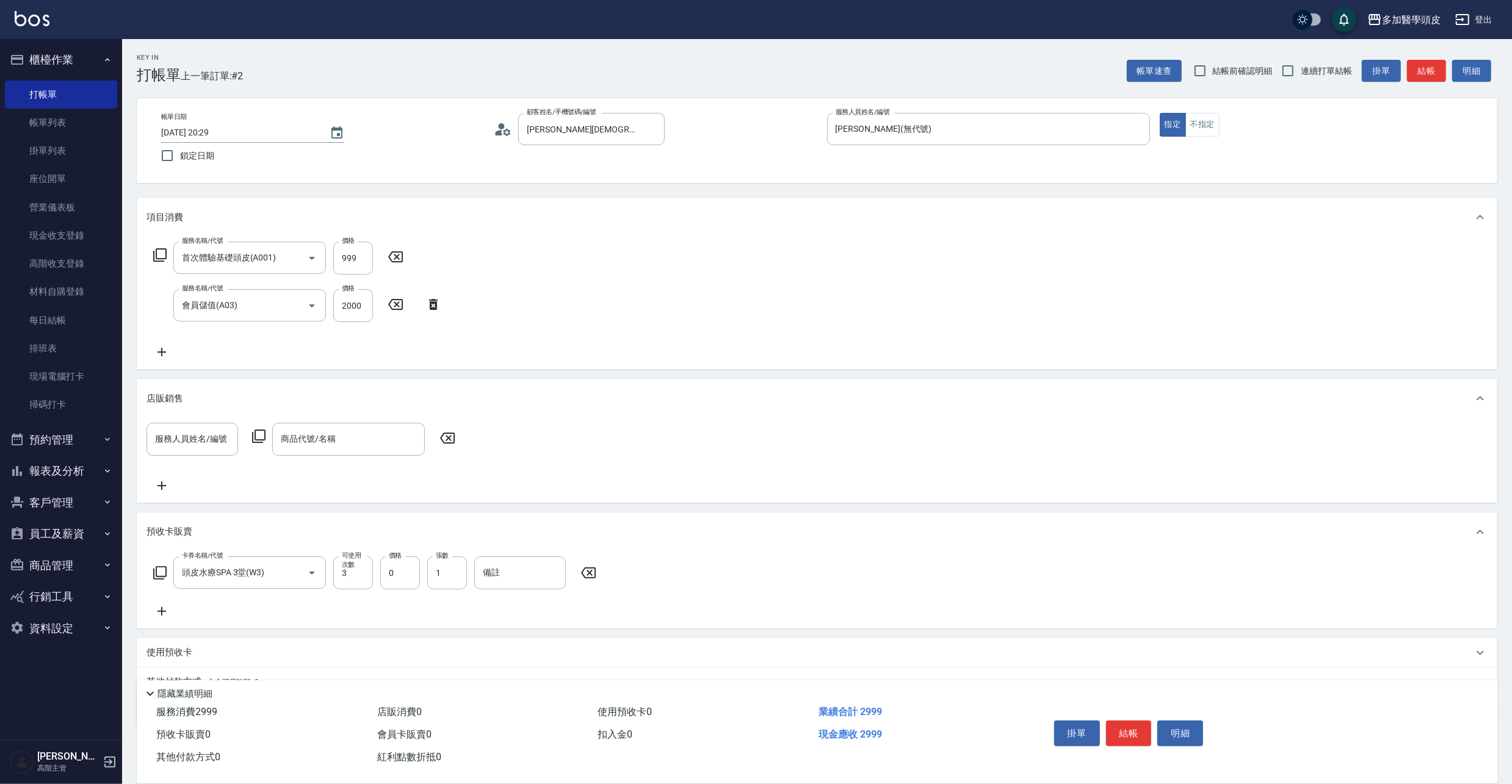
click at [159, 610] on icon at bounding box center [162, 611] width 31 height 15
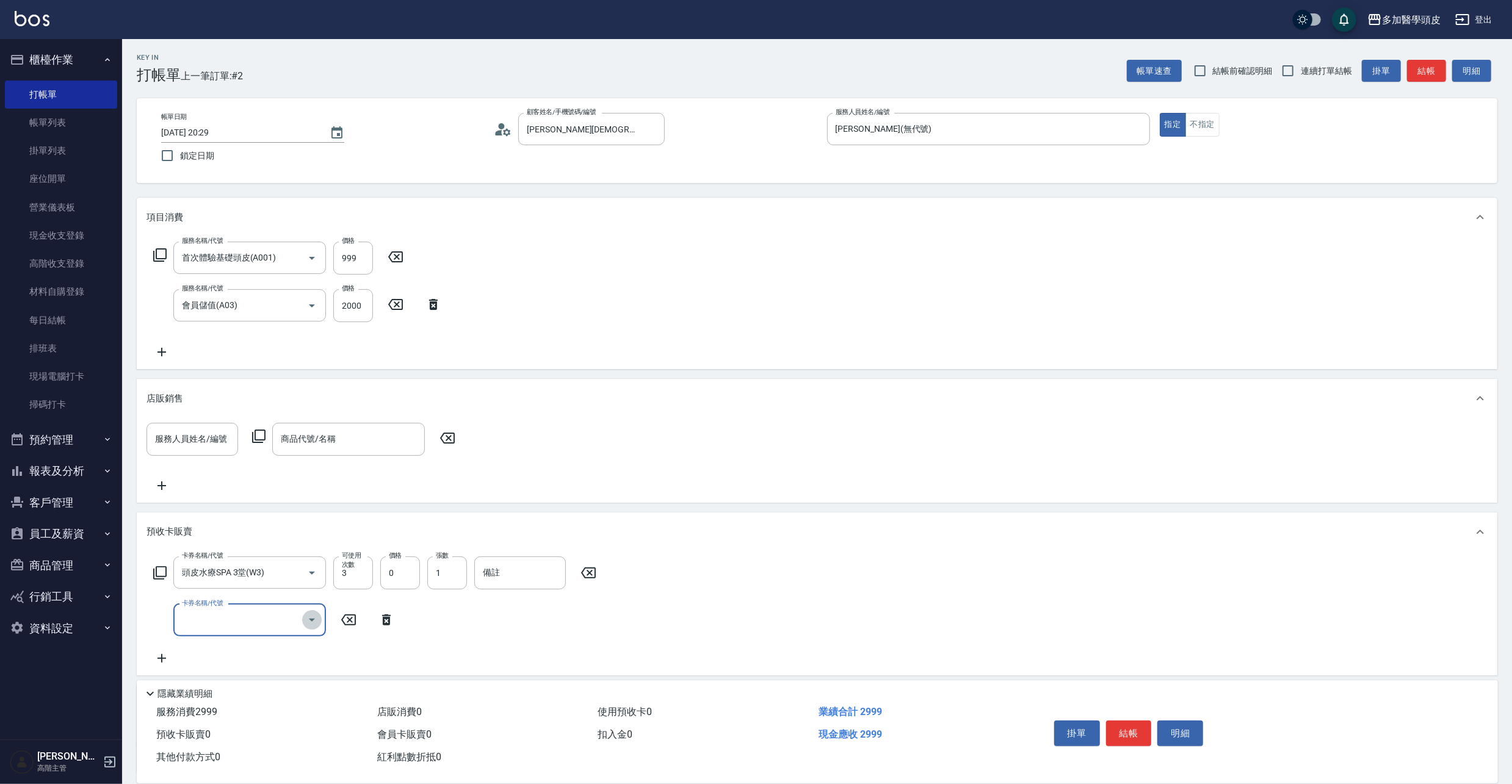
click at [313, 625] on icon "Open" at bounding box center [312, 620] width 15 height 15
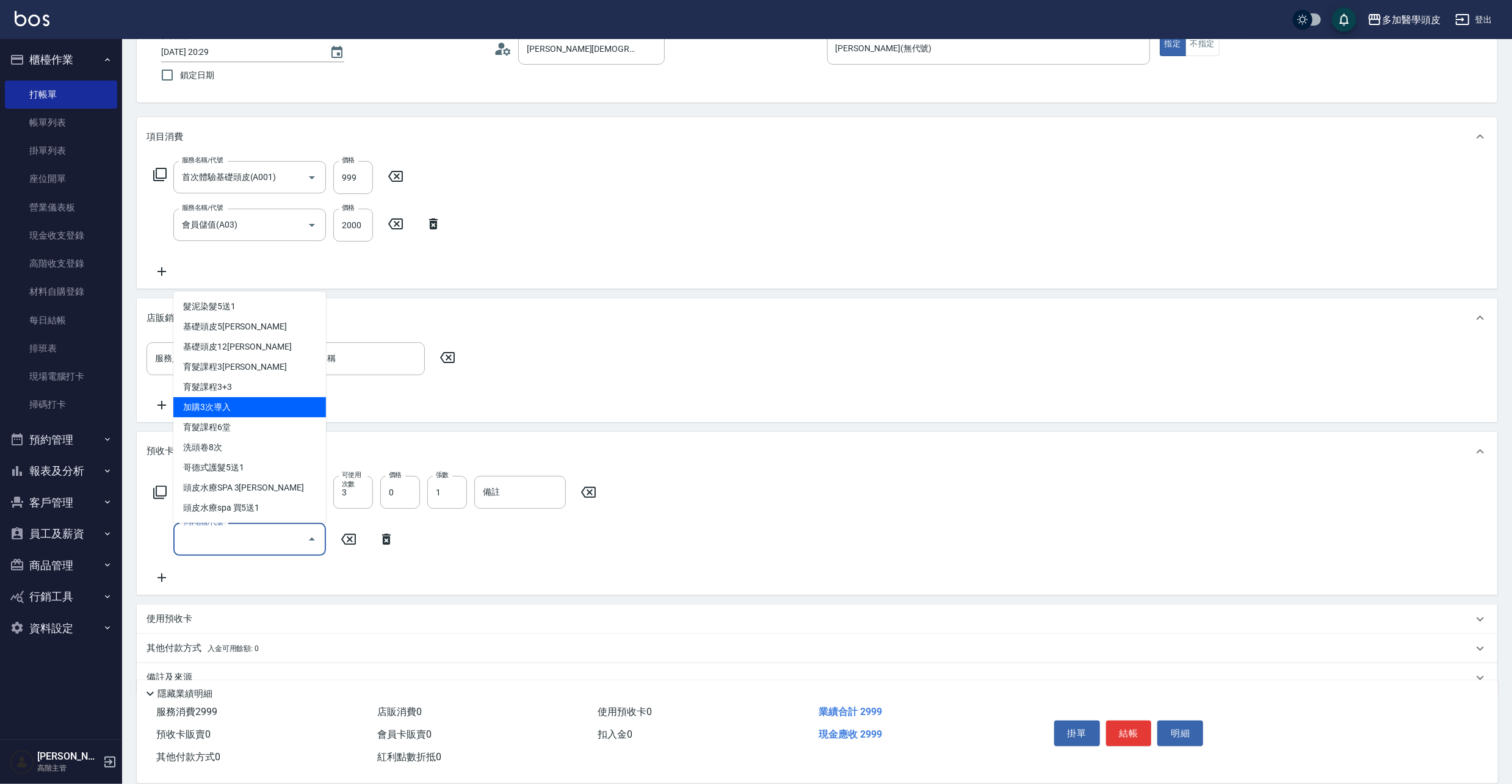
scroll to position [82, 0]
click at [245, 326] on span "基礎頭皮5[PERSON_NAME]" at bounding box center [250, 326] width 153 height 20
type input "基礎頭皮5堂(S1)"
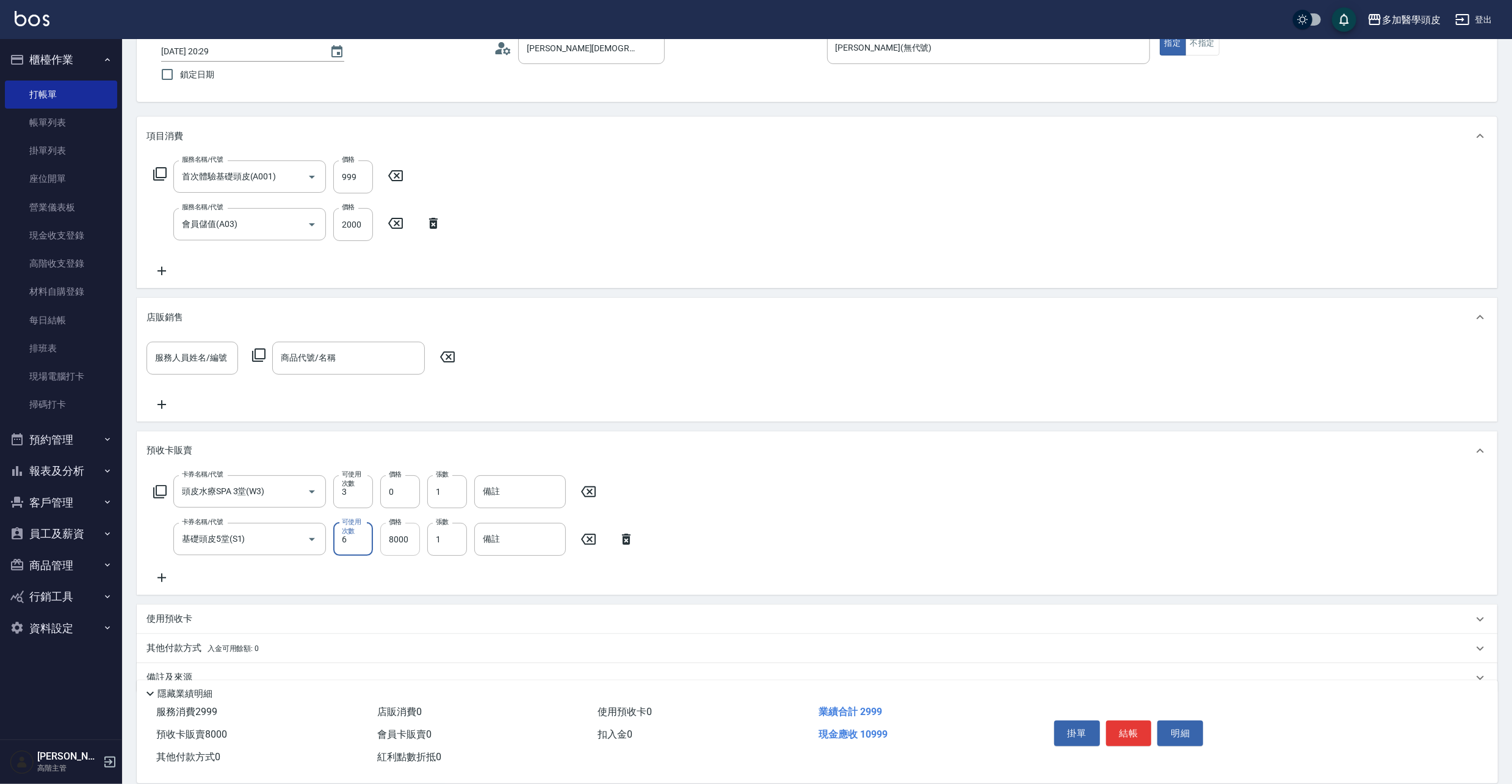
click at [413, 541] on input "8000" at bounding box center [400, 539] width 39 height 33
type input "9000"
click at [531, 498] on input "備註" at bounding box center [520, 491] width 92 height 33
click at [538, 496] on input "送節" at bounding box center [520, 491] width 92 height 33
type input "送"
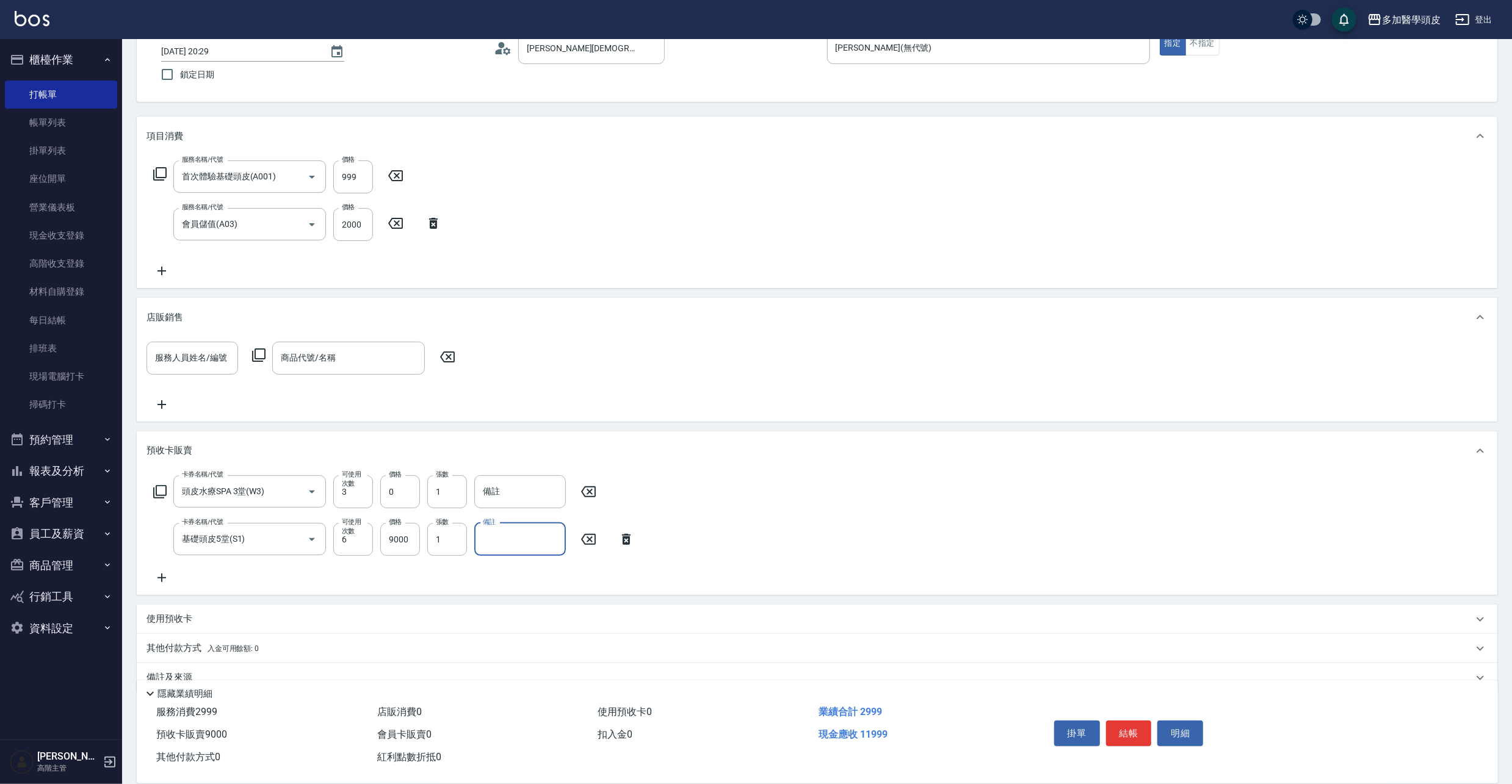
click at [561, 533] on input "備註" at bounding box center [520, 539] width 92 height 33
click at [489, 538] on input "送外密體" at bounding box center [520, 539] width 92 height 33
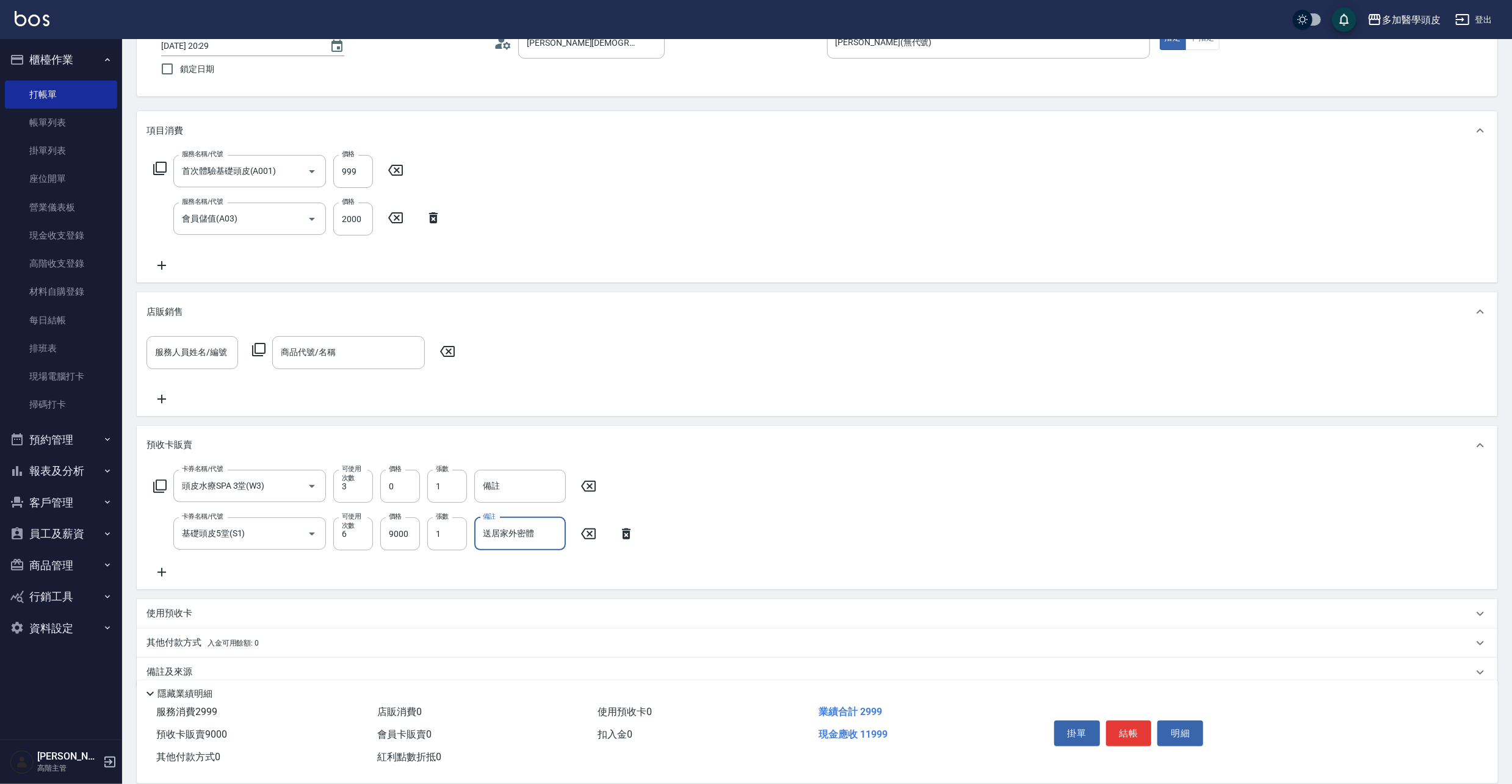
scroll to position [104, 0]
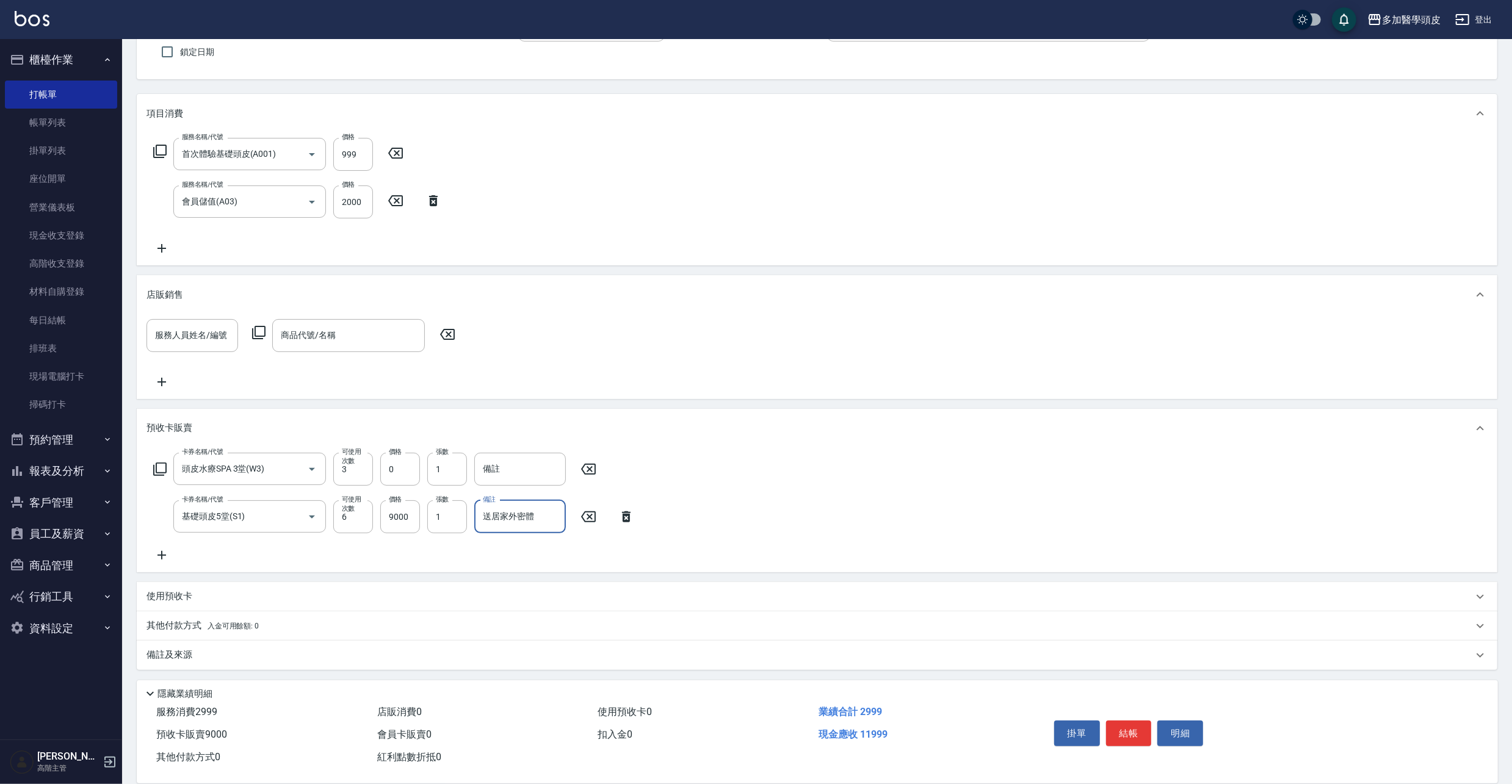
type input "送居家外密體"
click at [181, 622] on p "其他付款方式 入金可用餘額: 0" at bounding box center [202, 626] width 112 height 13
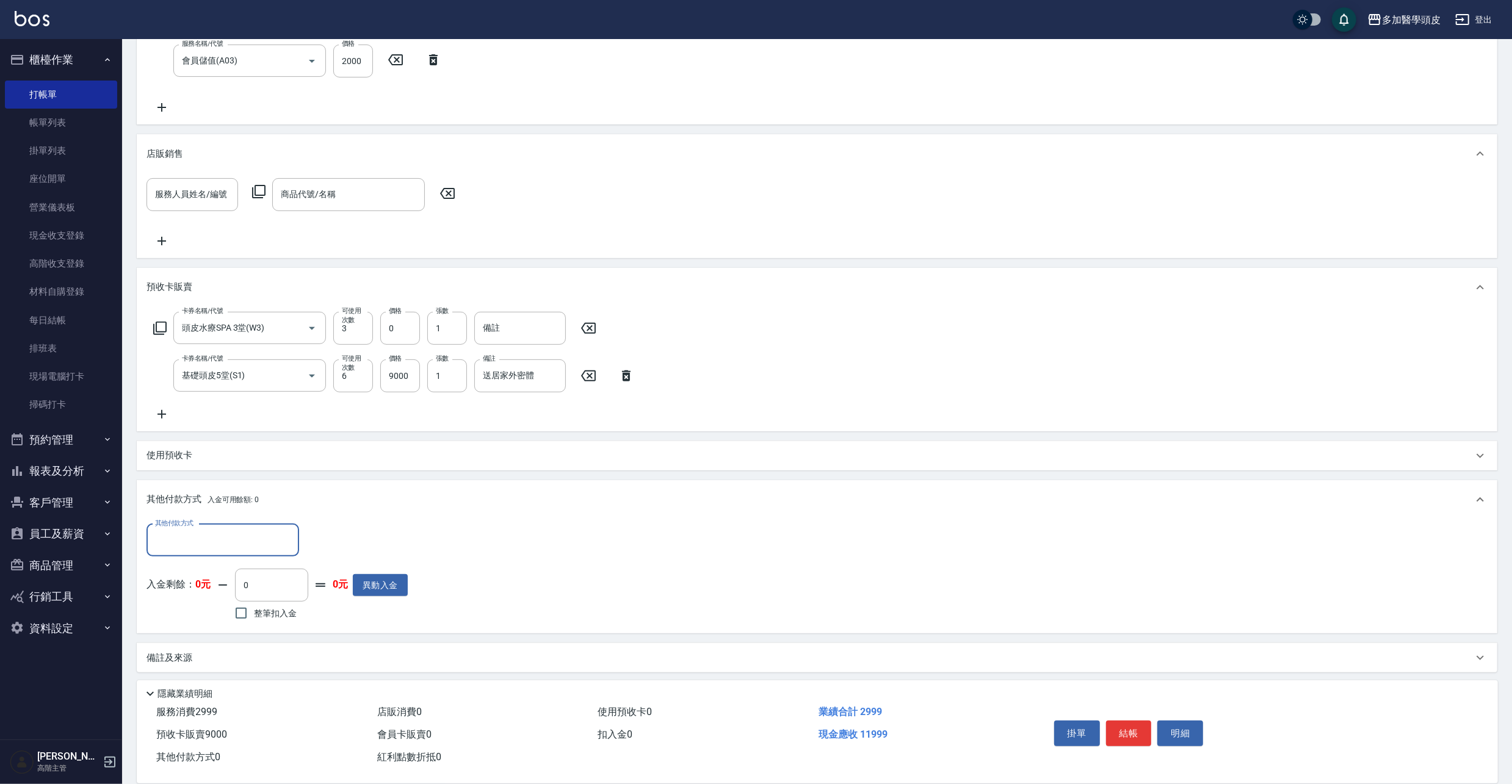
scroll to position [248, 0]
click at [278, 540] on input "其他付款方式" at bounding box center [223, 537] width 142 height 21
click at [240, 565] on span "信用卡" at bounding box center [223, 569] width 153 height 20
type input "信用卡"
click at [342, 534] on input "0" at bounding box center [352, 538] width 92 height 33
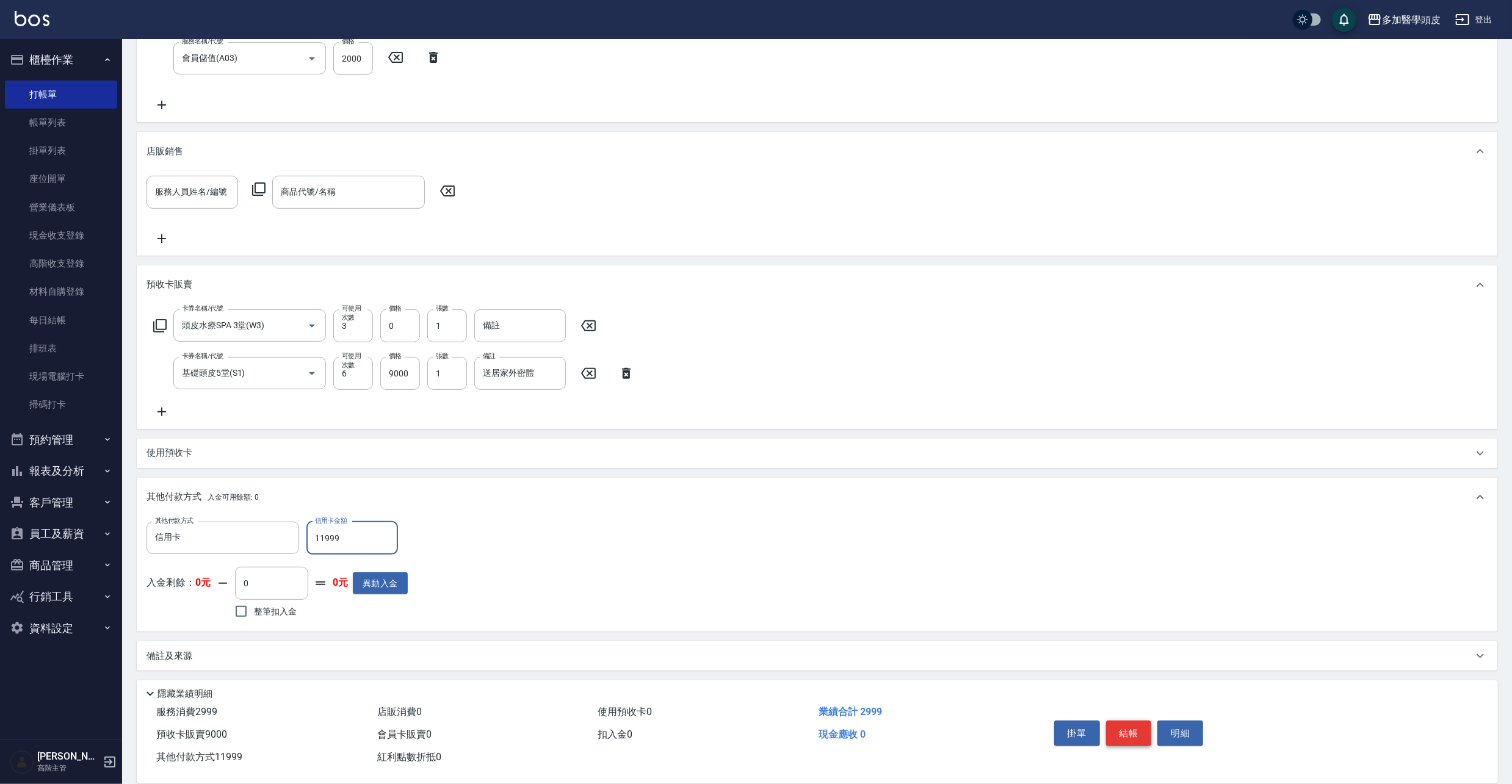
type input "11999"
click at [1136, 728] on button "結帳" at bounding box center [1128, 733] width 46 height 25
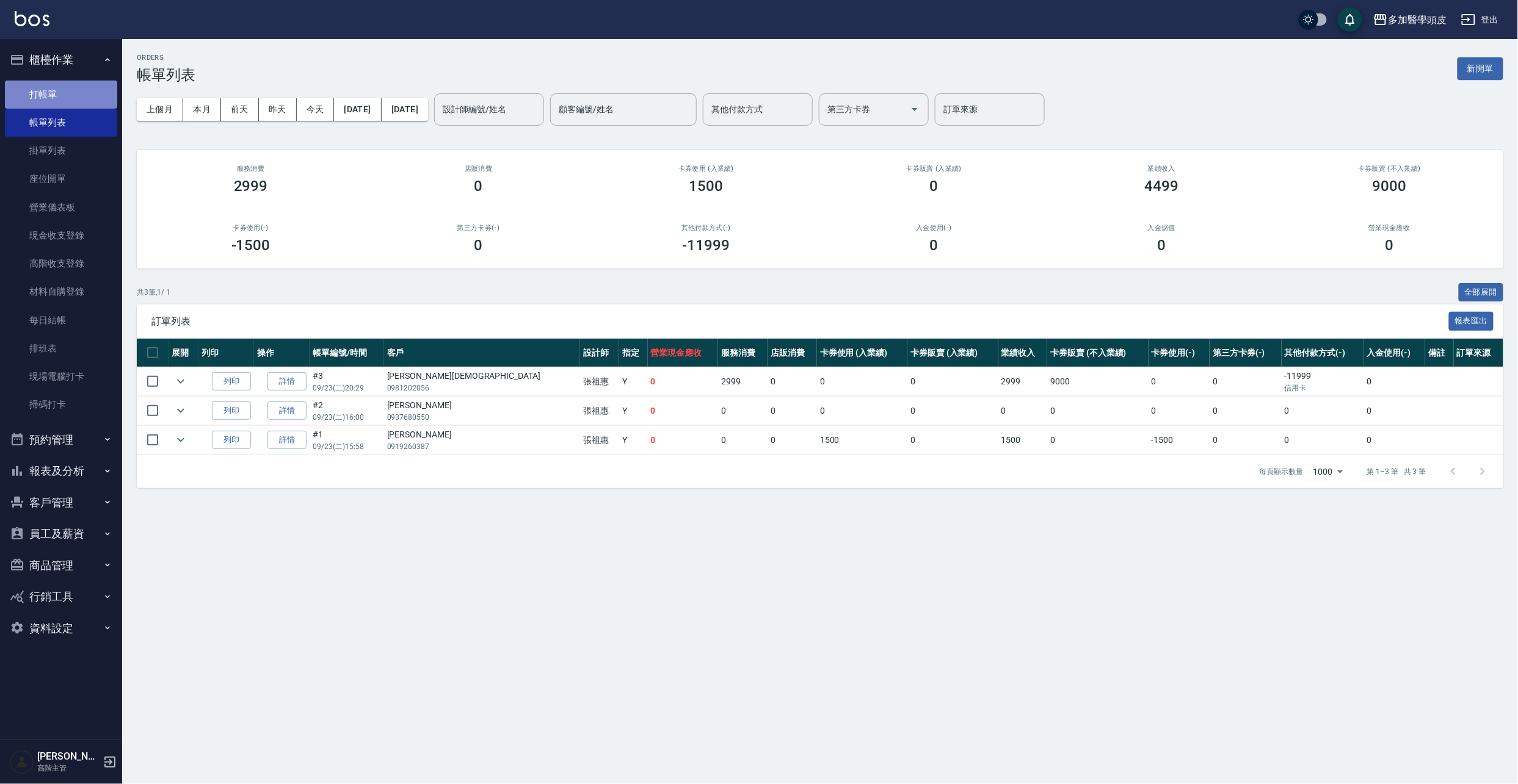
drag, startPoint x: 32, startPoint y: 95, endPoint x: 39, endPoint y: 90, distance: 8.6
click at [32, 95] on link "打帳單" at bounding box center [61, 95] width 112 height 28
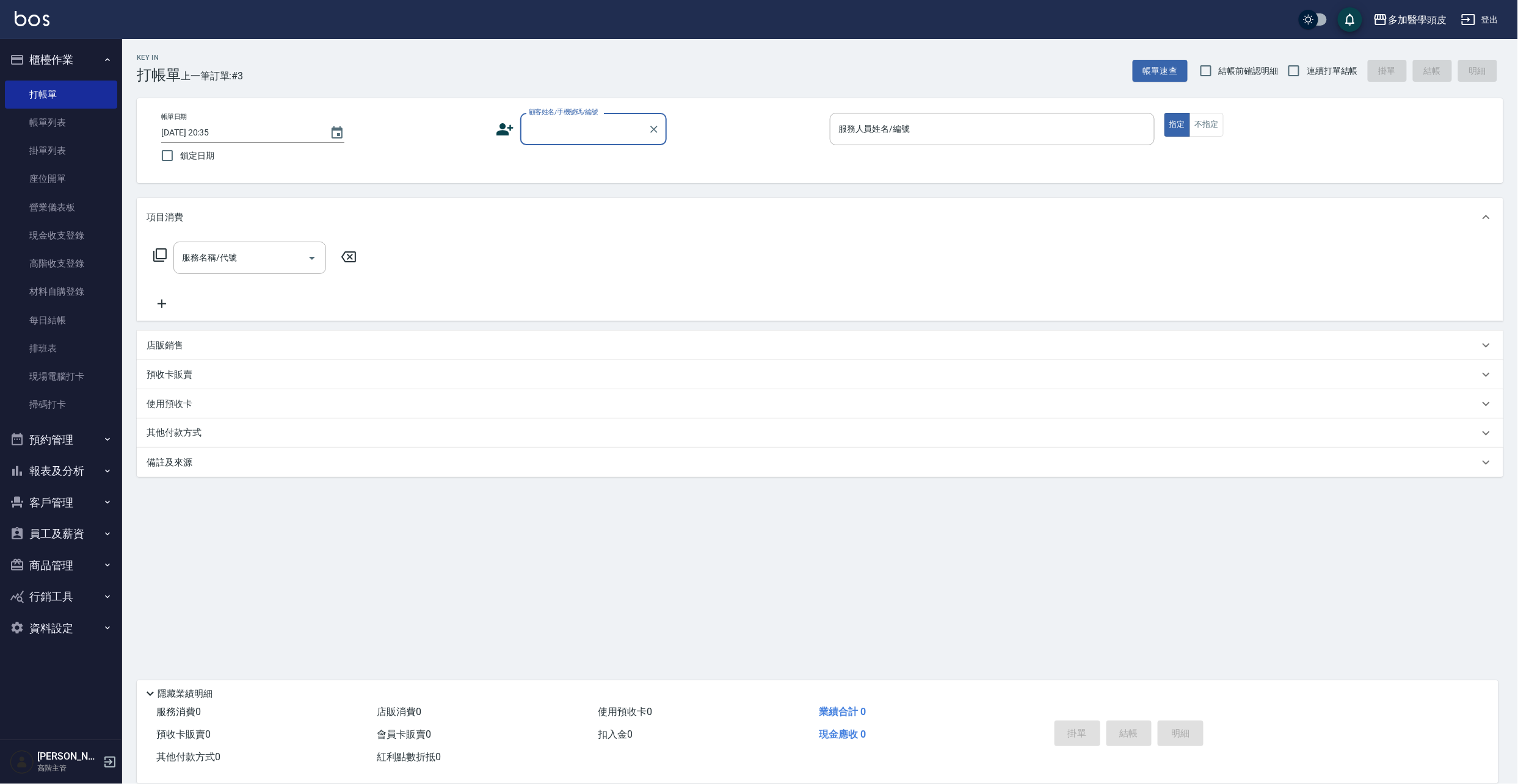
click at [582, 133] on input "顧客姓名/手機號碼/編號" at bounding box center [584, 129] width 117 height 21
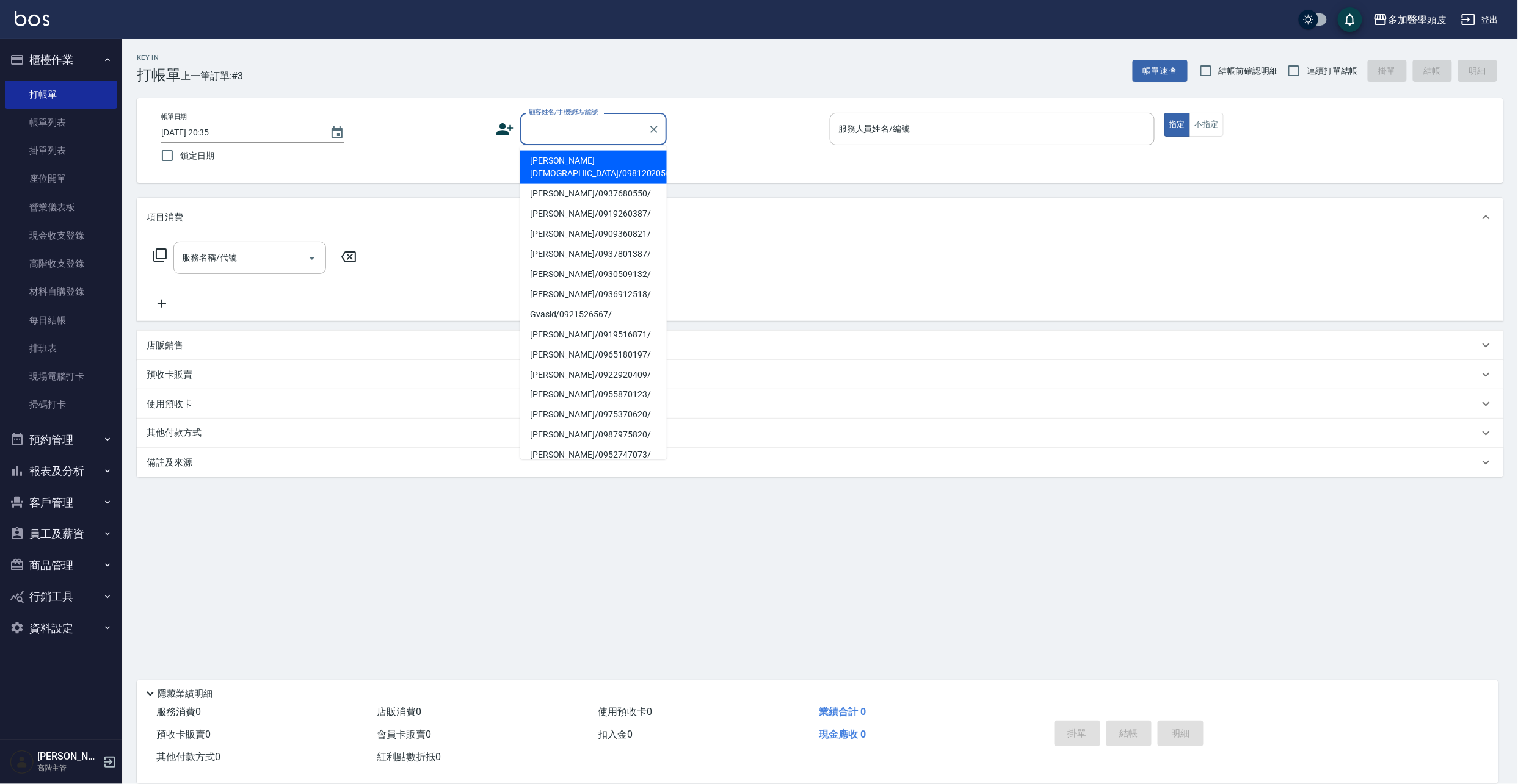
click at [580, 161] on li "[PERSON_NAME][DEMOGRAPHIC_DATA]/0981202056/" at bounding box center [593, 167] width 146 height 33
type input "[PERSON_NAME][DEMOGRAPHIC_DATA]/0981202056/"
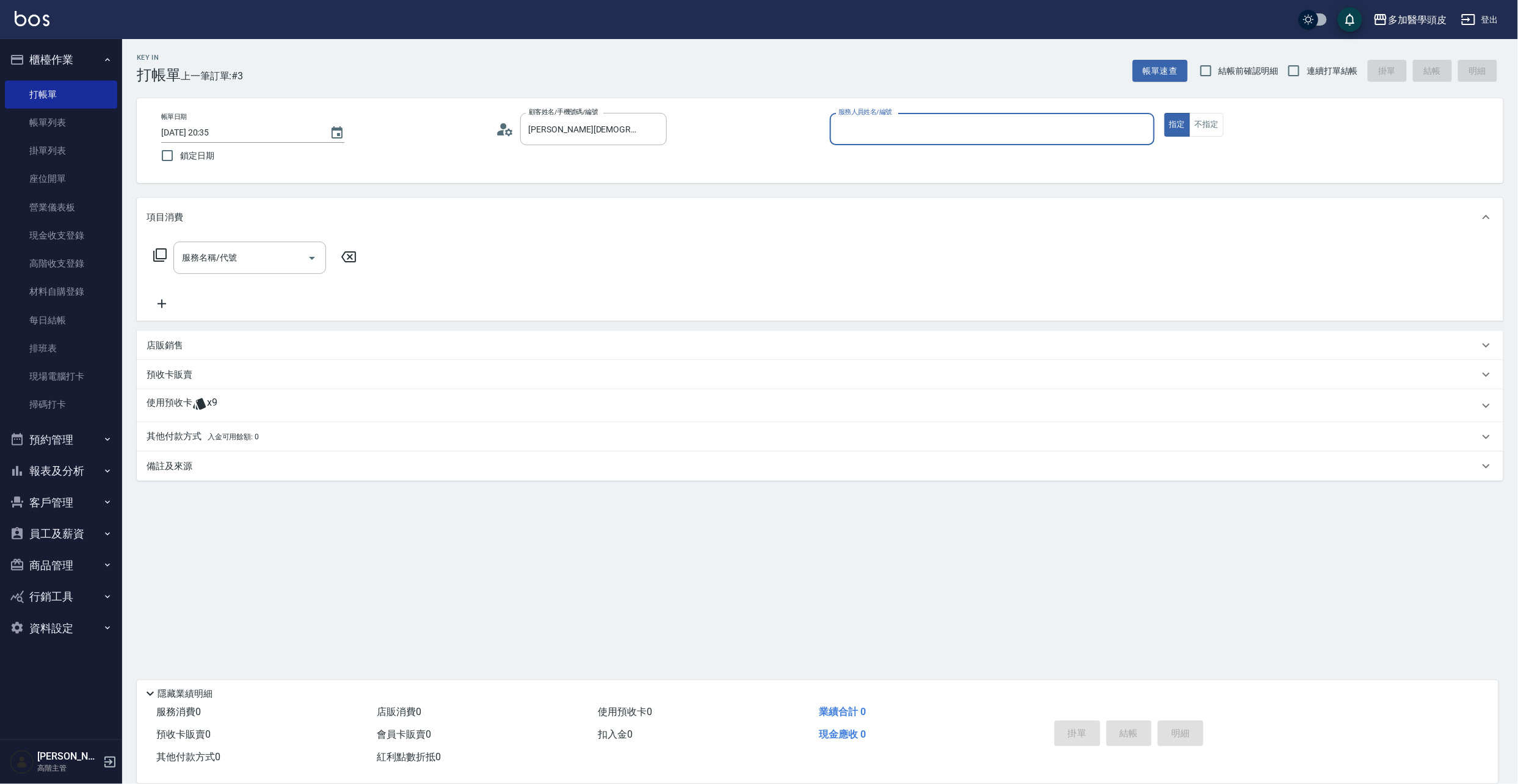
click at [216, 404] on span "x9" at bounding box center [212, 405] width 10 height 18
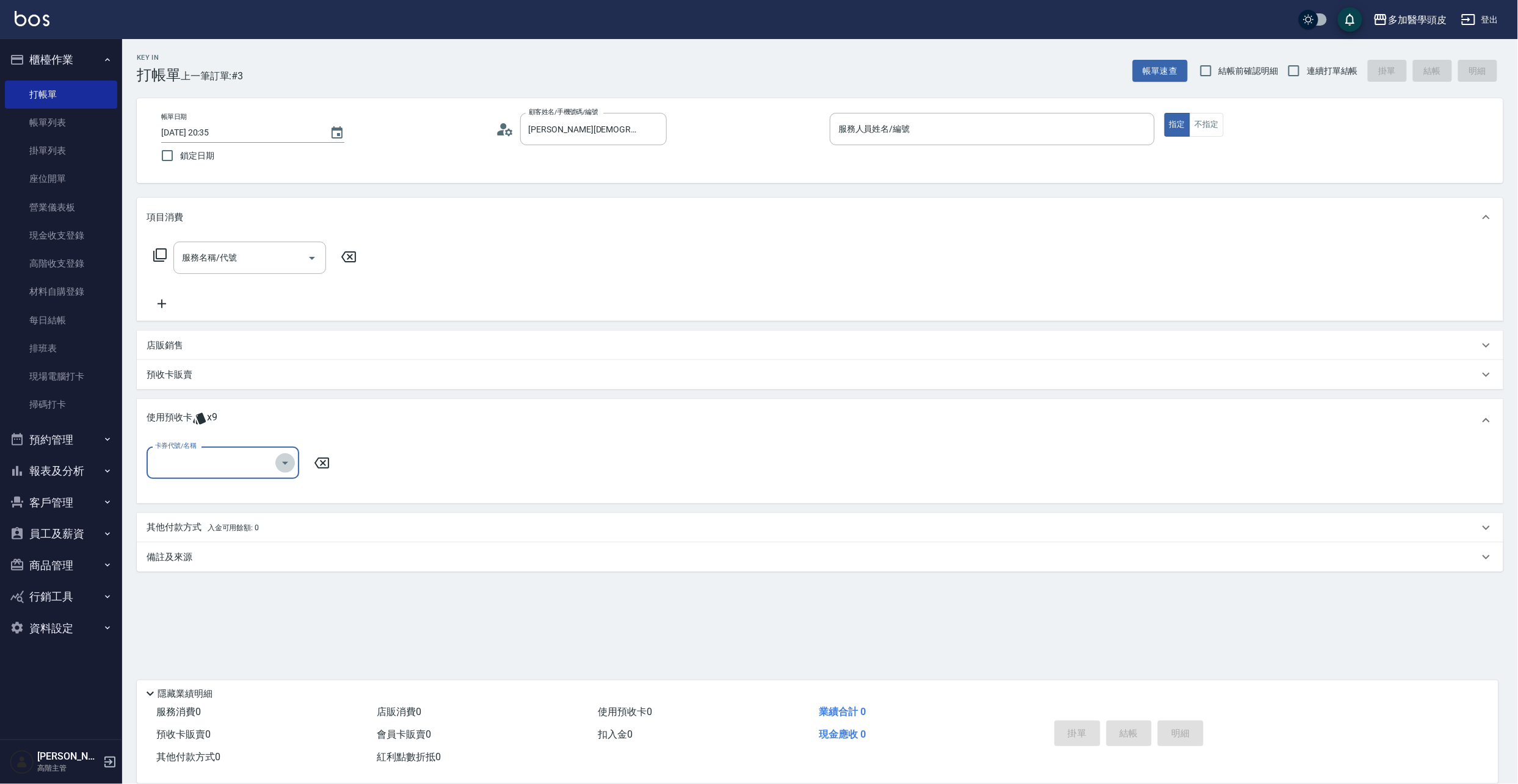
click at [284, 464] on icon "Open" at bounding box center [285, 463] width 15 height 15
